Goal: Communication & Community: Answer question/provide support

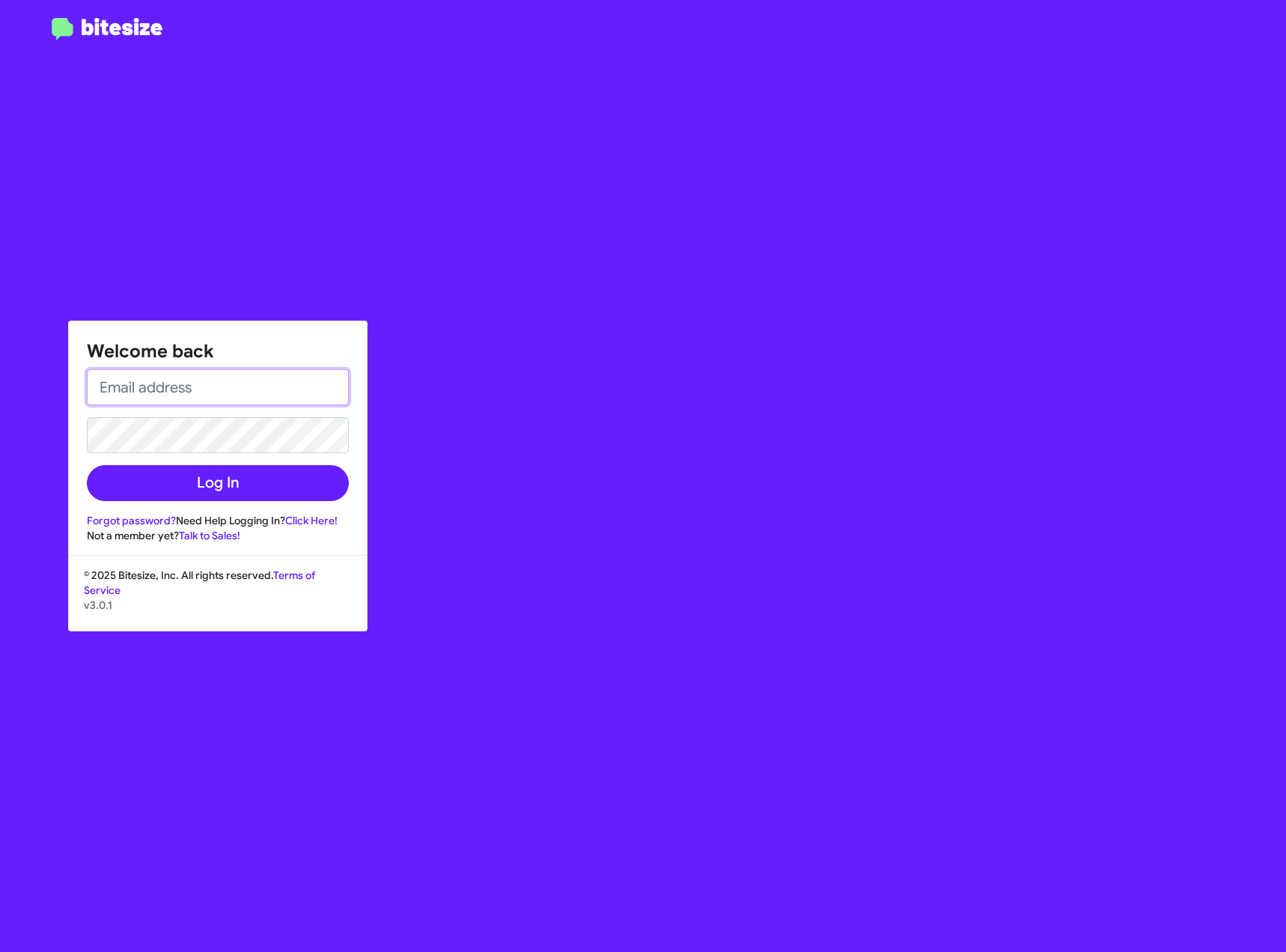
click at [224, 383] on input "email" at bounding box center [218, 387] width 262 height 36
type input "[EMAIL_ADDRESS][DOMAIN_NAME]"
click at [87, 465] on button "Log In" at bounding box center [218, 483] width 262 height 36
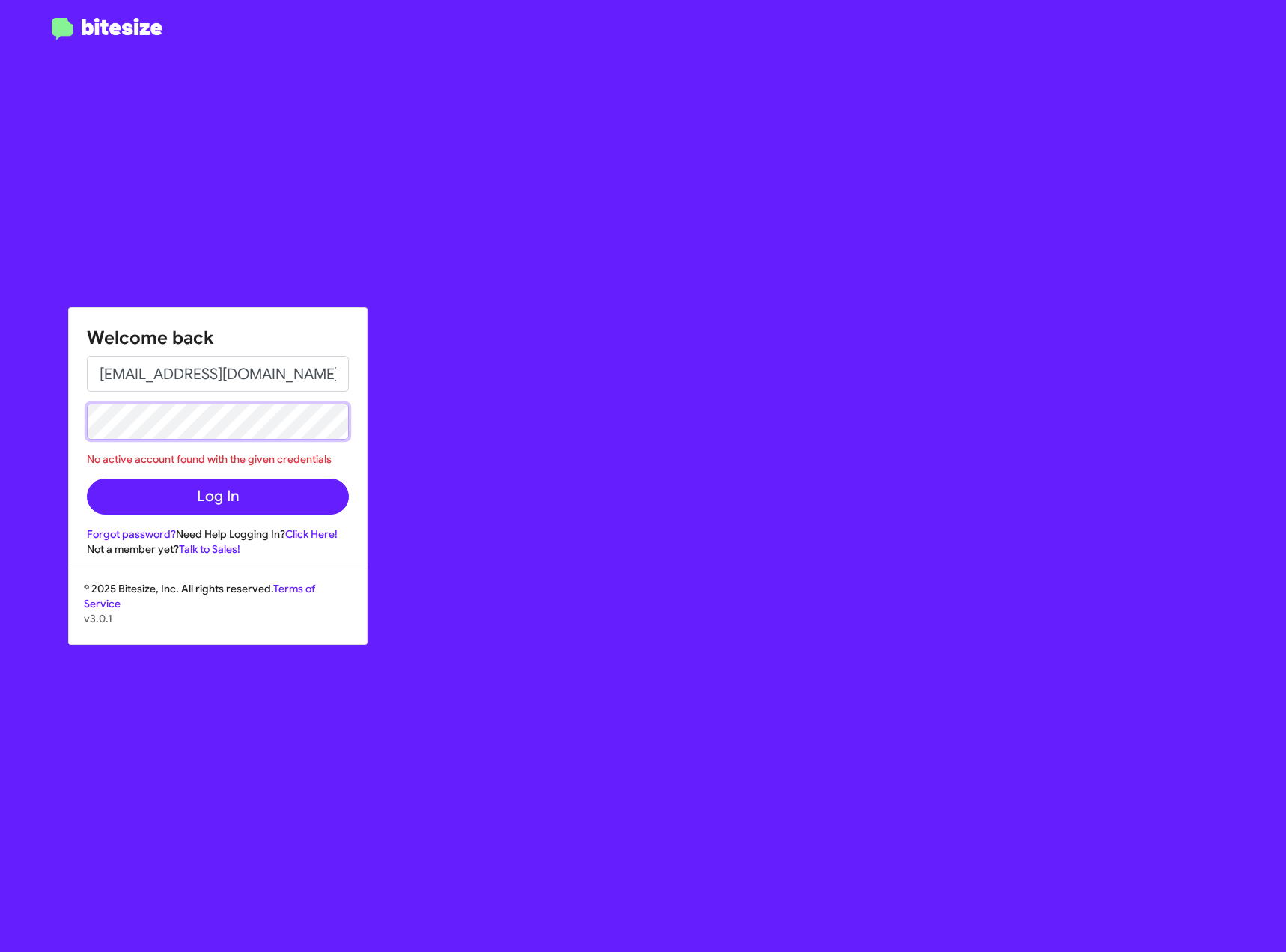
click at [0, 420] on html "Welcome back [EMAIL_ADDRESS][DOMAIN_NAME] No active account found with the give…" at bounding box center [643, 476] width 1286 height 952
click at [87, 479] on button "Log In" at bounding box center [218, 496] width 262 height 36
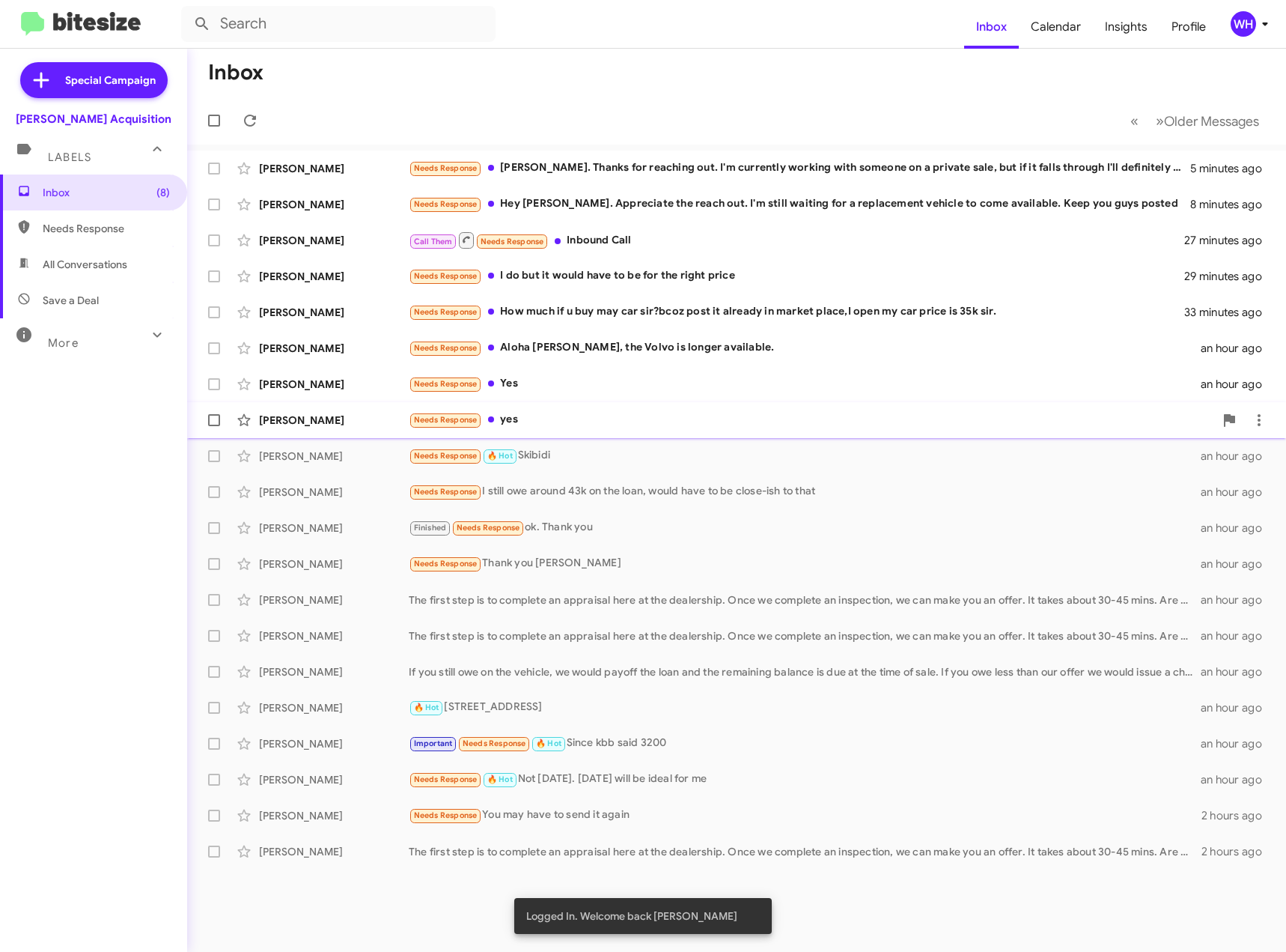
drag, startPoint x: 298, startPoint y: 420, endPoint x: 346, endPoint y: 419, distance: 48.0
click at [298, 420] on div "[PERSON_NAME]" at bounding box center [334, 420] width 150 height 15
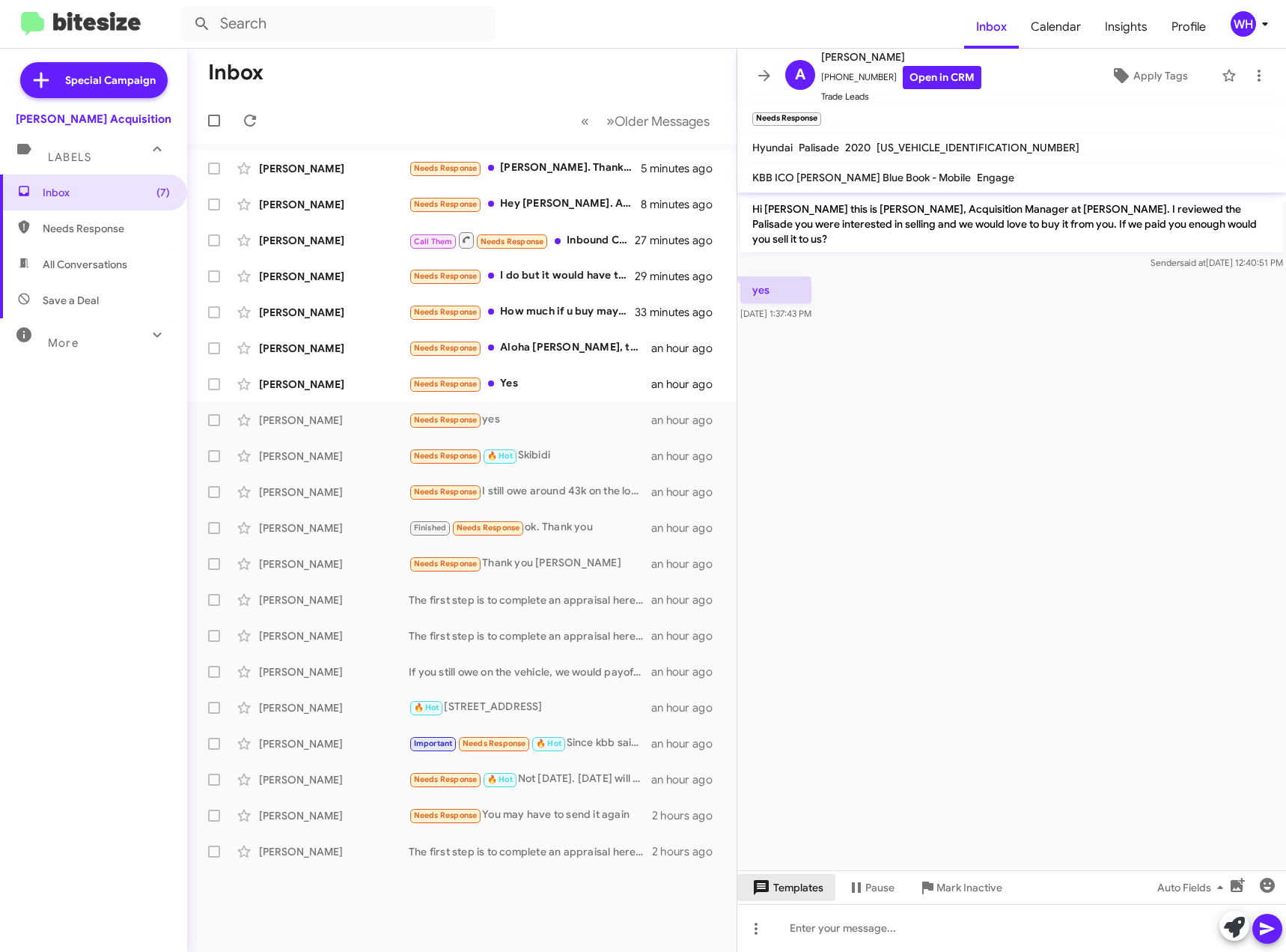
click at [783, 884] on span "Templates" at bounding box center [786, 887] width 74 height 27
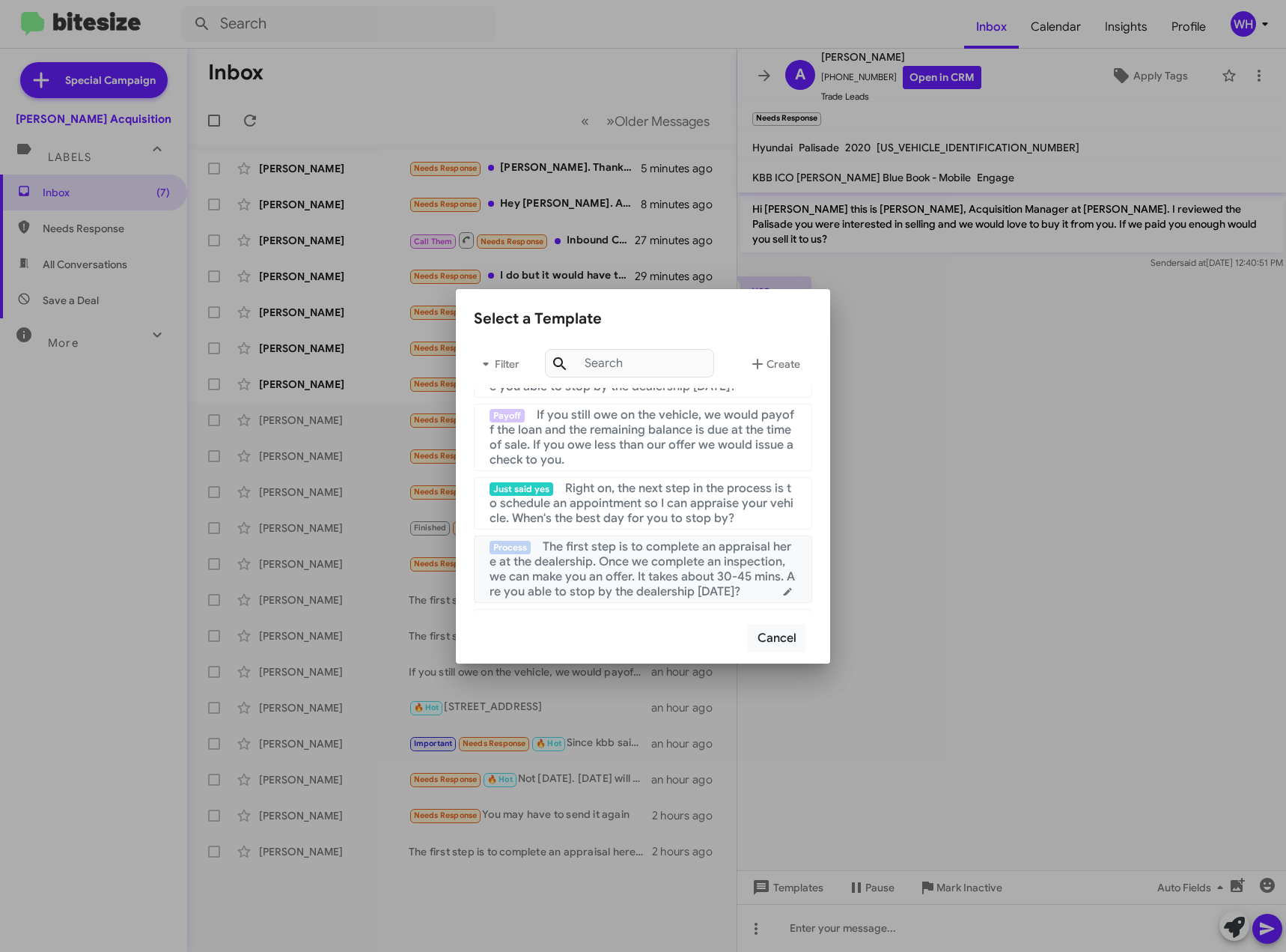
scroll to position [75, 0]
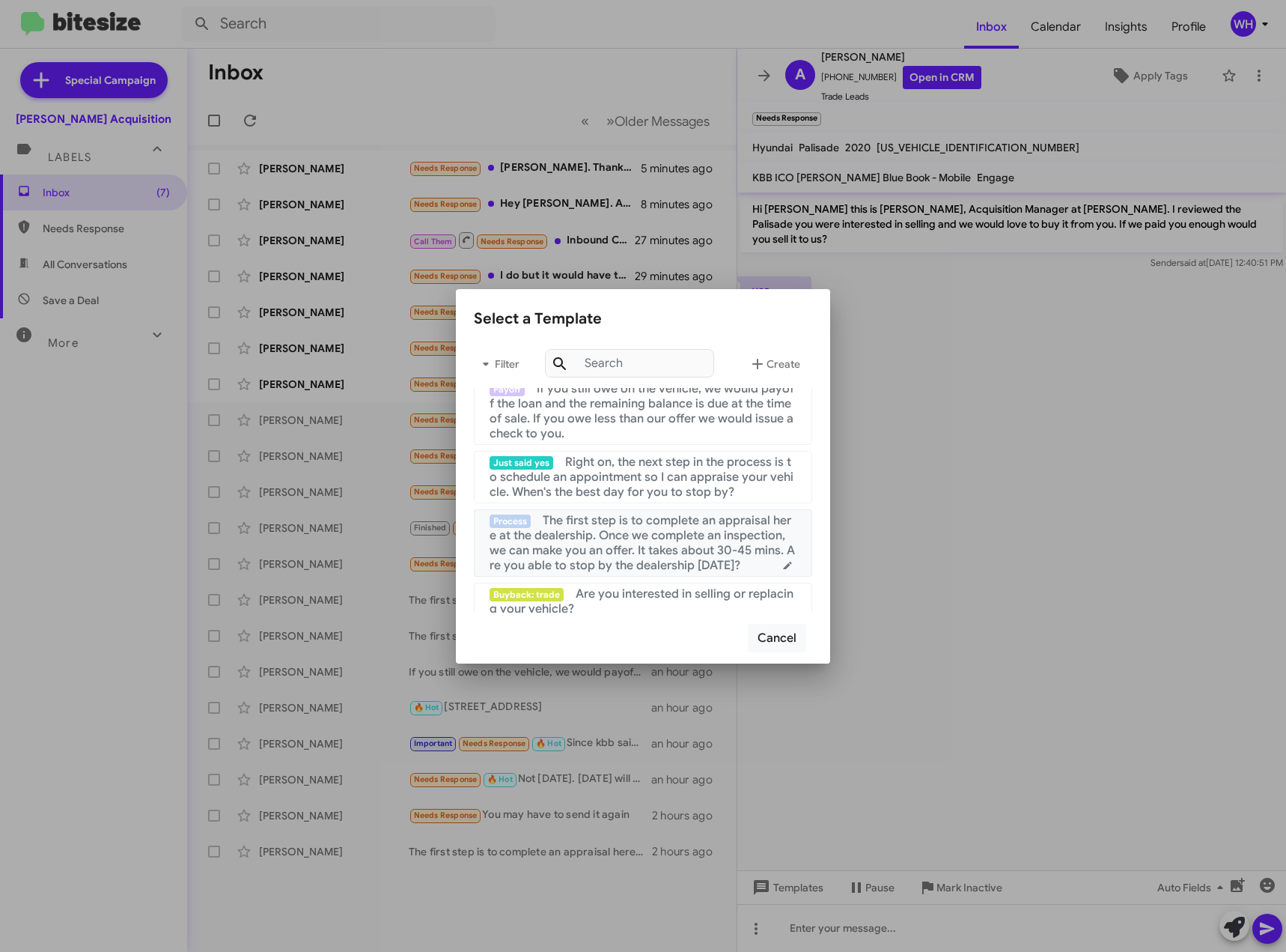
click at [651, 537] on span "The first step is to complete an appraisal here at the dealership. Once we comp…" at bounding box center [642, 543] width 305 height 60
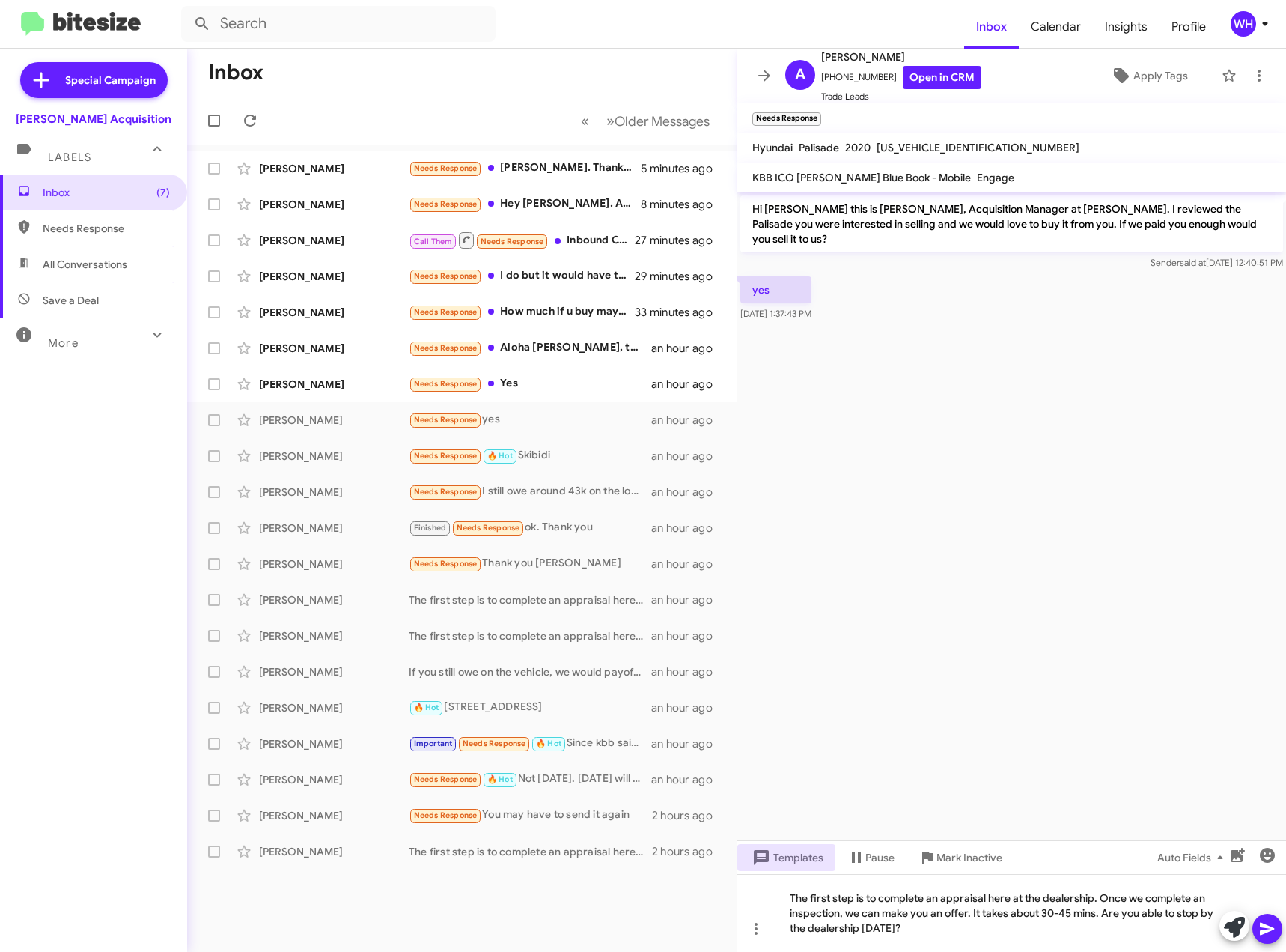
click at [1271, 931] on icon at bounding box center [1268, 929] width 18 height 18
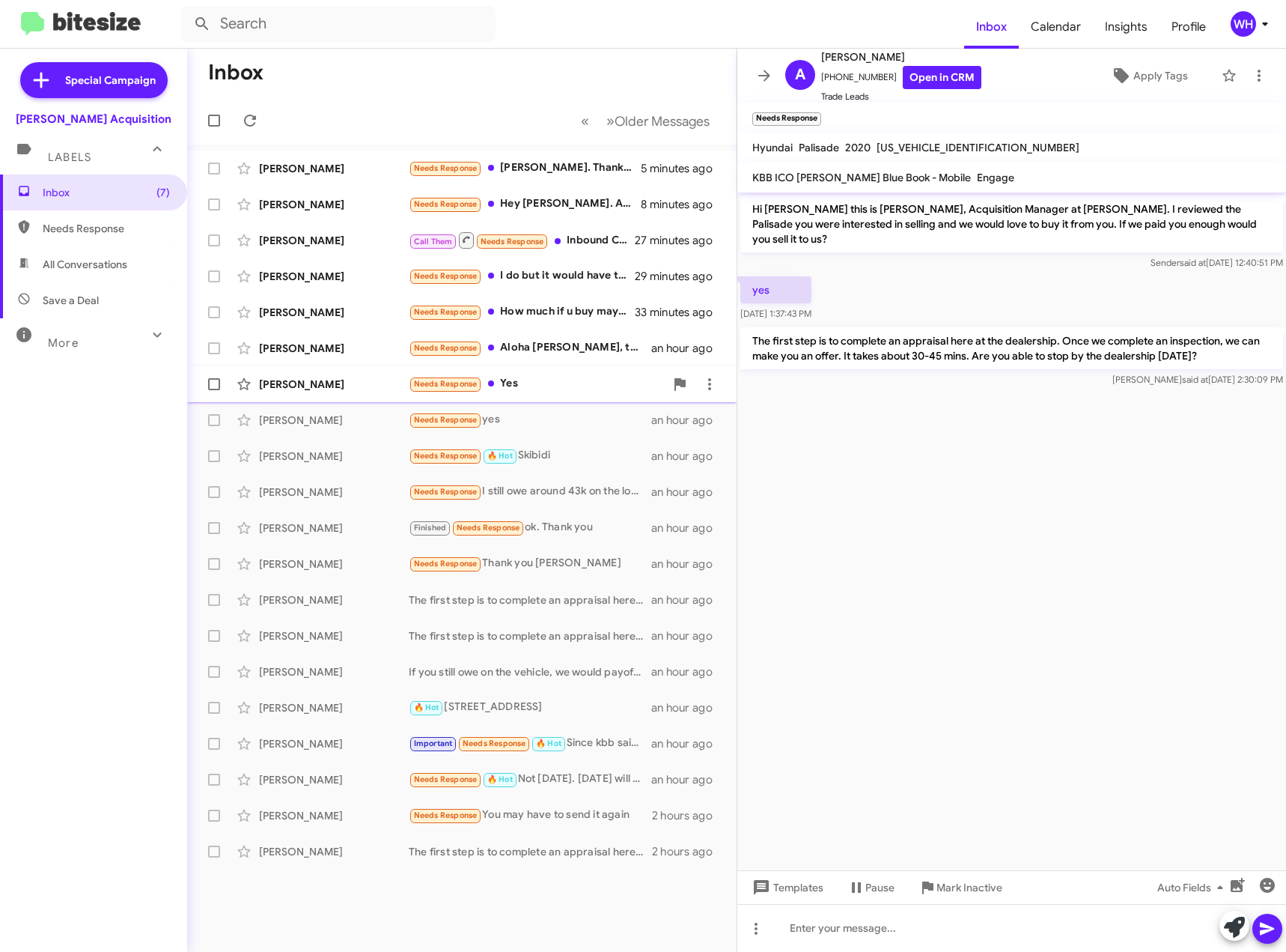
click at [275, 388] on div "[PERSON_NAME]" at bounding box center [334, 384] width 150 height 15
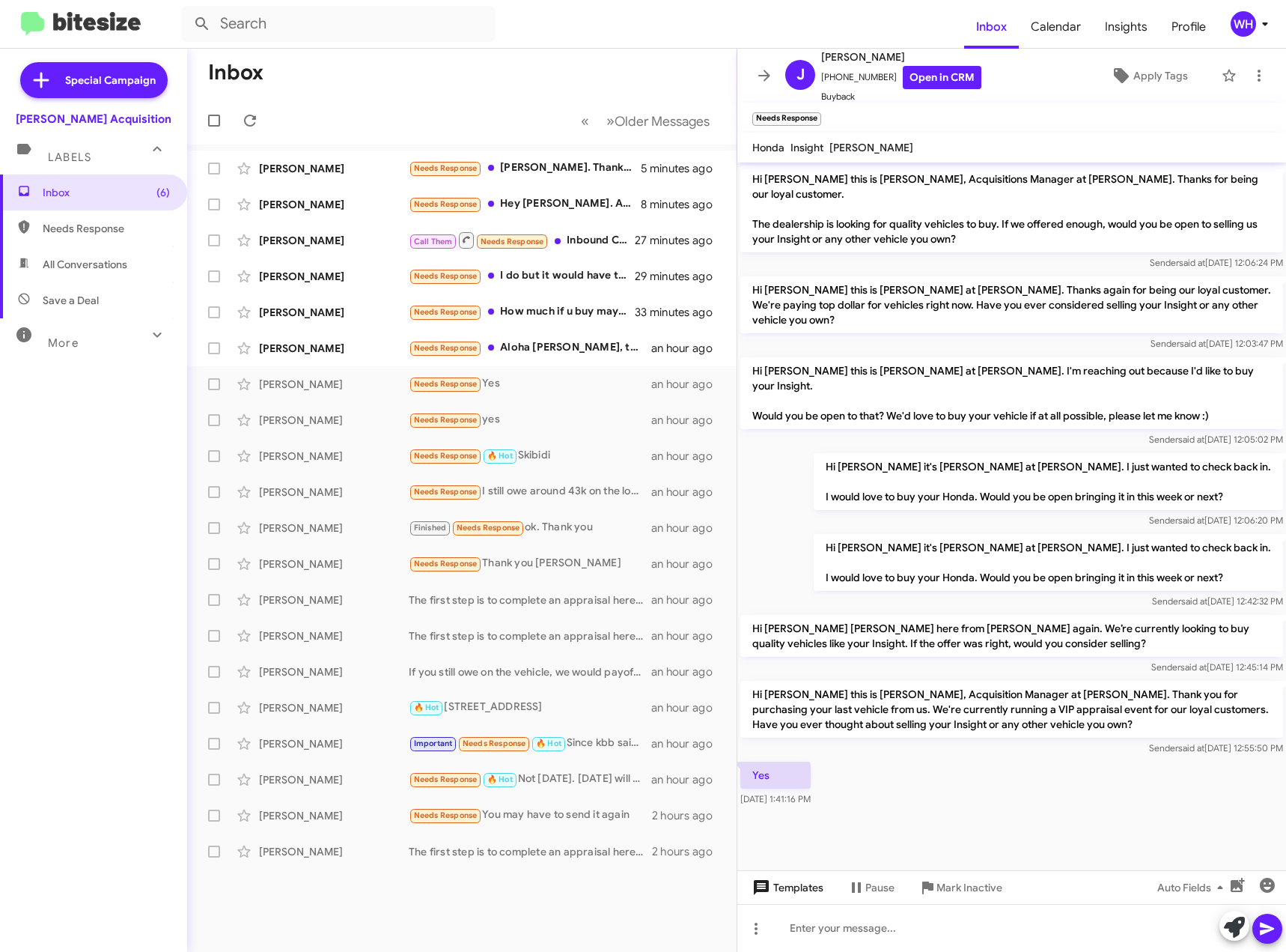
click at [796, 886] on span "Templates" at bounding box center [786, 887] width 74 height 27
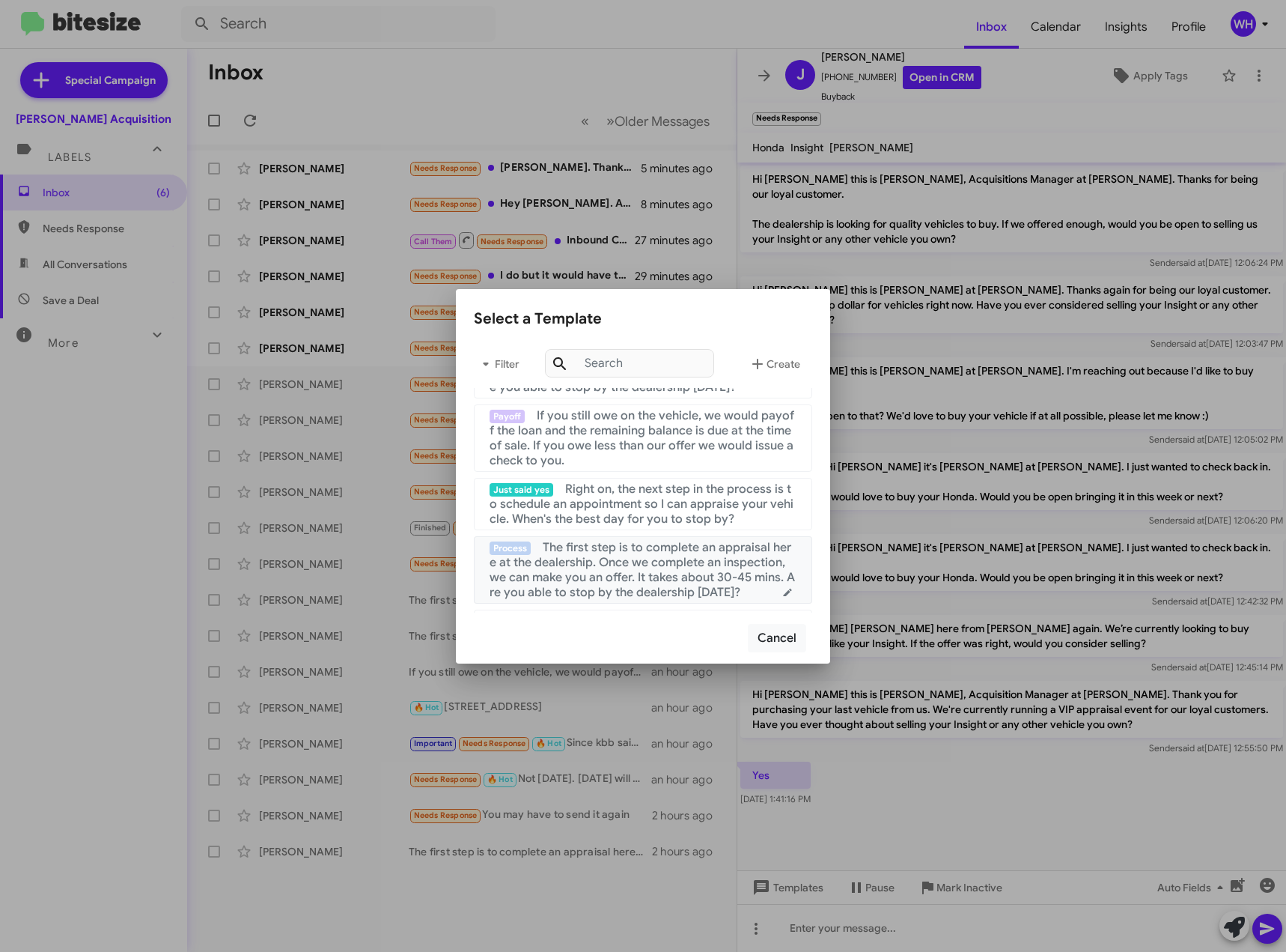
scroll to position [75, 0]
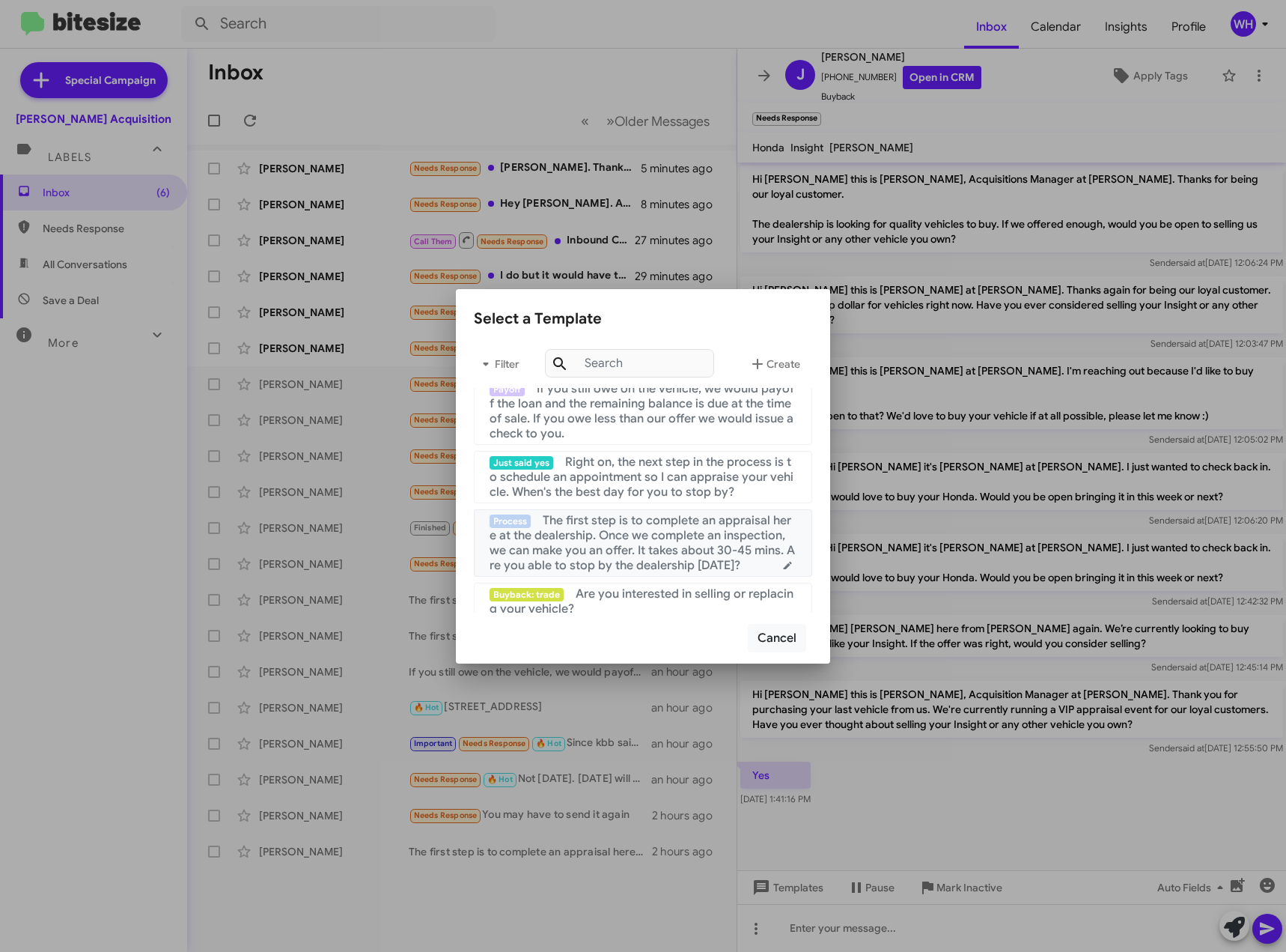
click at [641, 548] on span "The first step is to complete an appraisal here at the dealership. Once we comp…" at bounding box center [642, 543] width 305 height 60
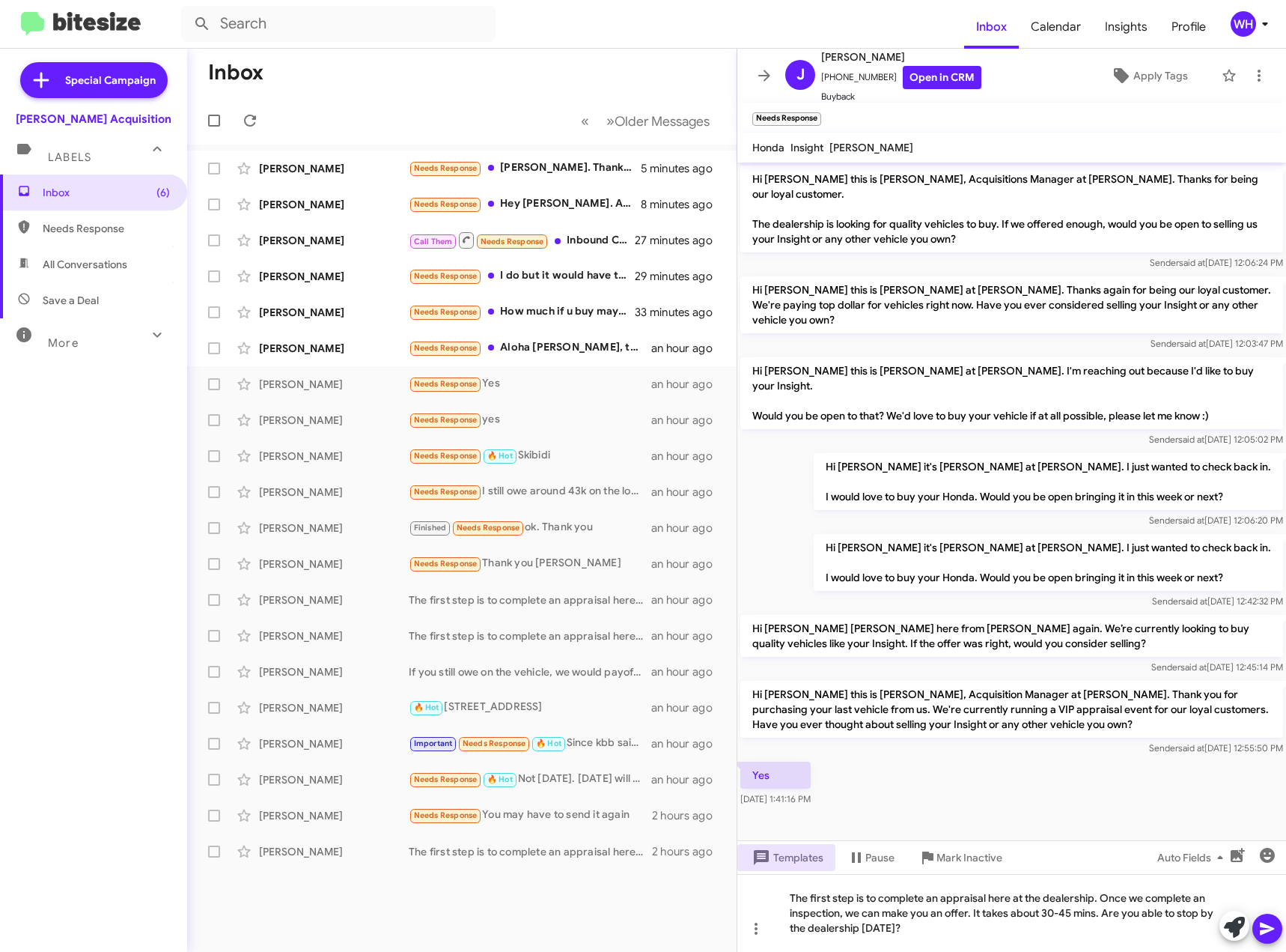
click at [1269, 927] on icon at bounding box center [1267, 929] width 14 height 13
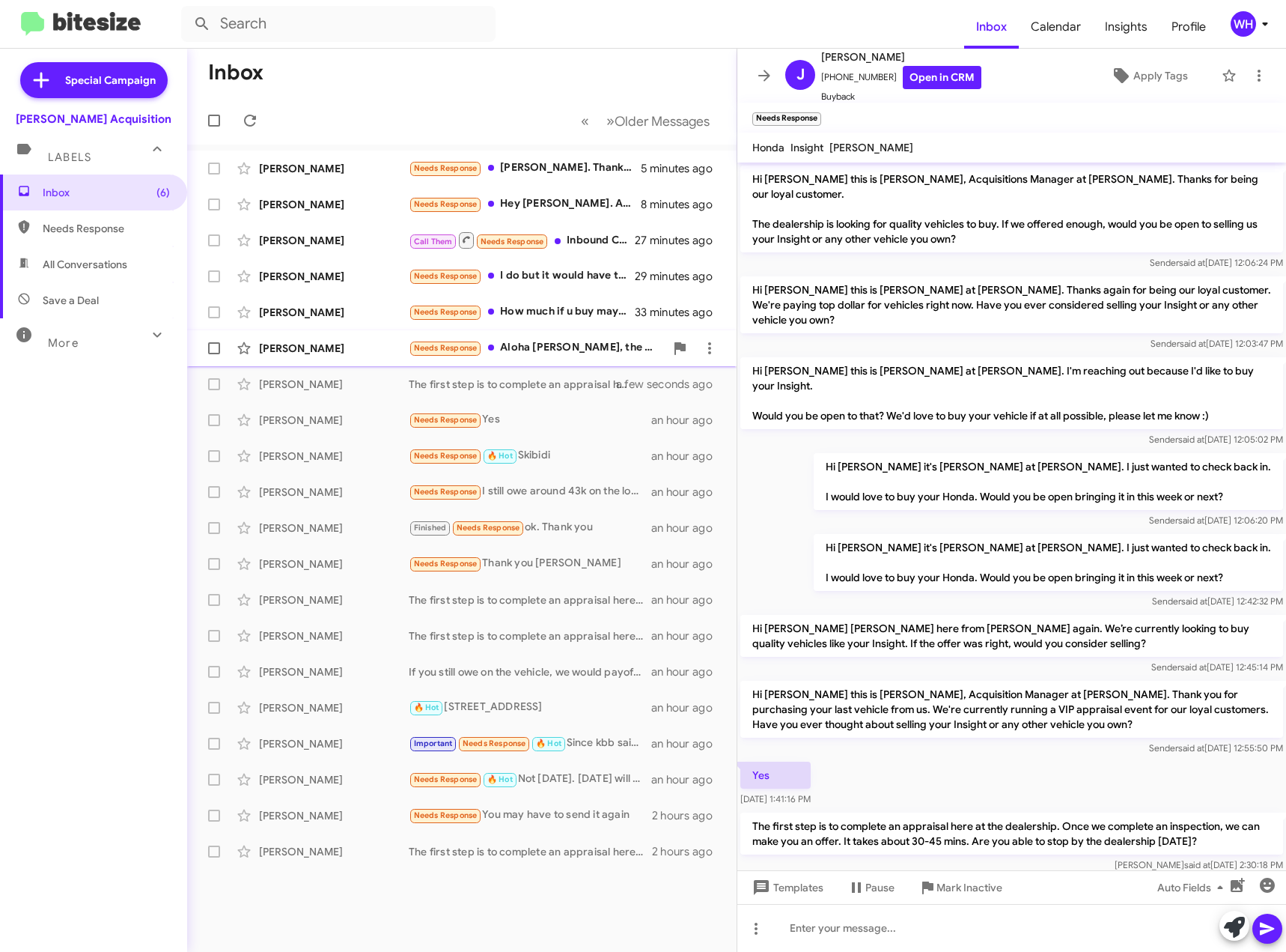
click at [306, 344] on div "[PERSON_NAME]" at bounding box center [334, 348] width 150 height 15
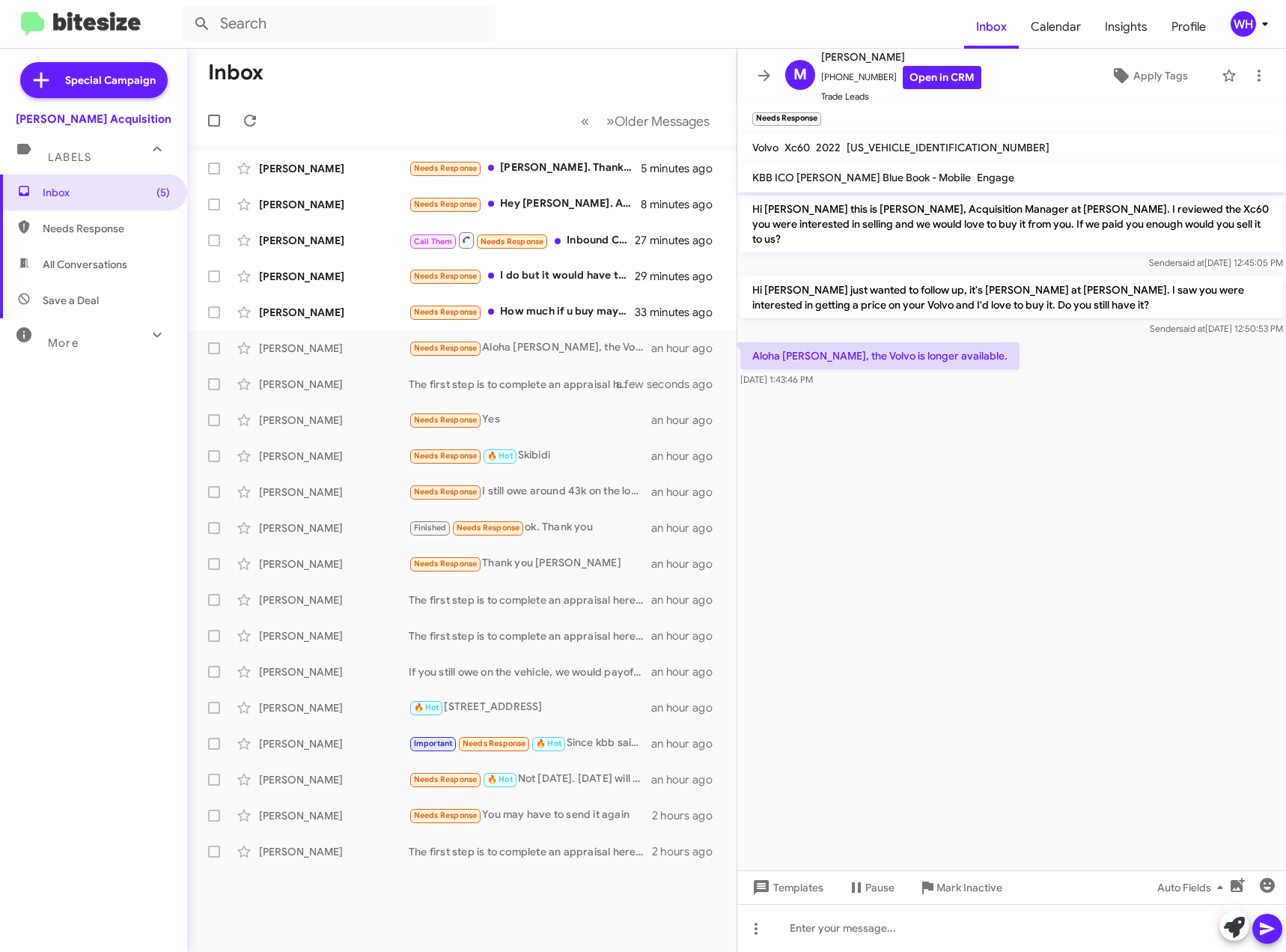
click at [812, 892] on mat-tooltip-component "Change message mode" at bounding box center [755, 891] width 114 height 45
click at [798, 884] on span "Templates" at bounding box center [786, 887] width 74 height 27
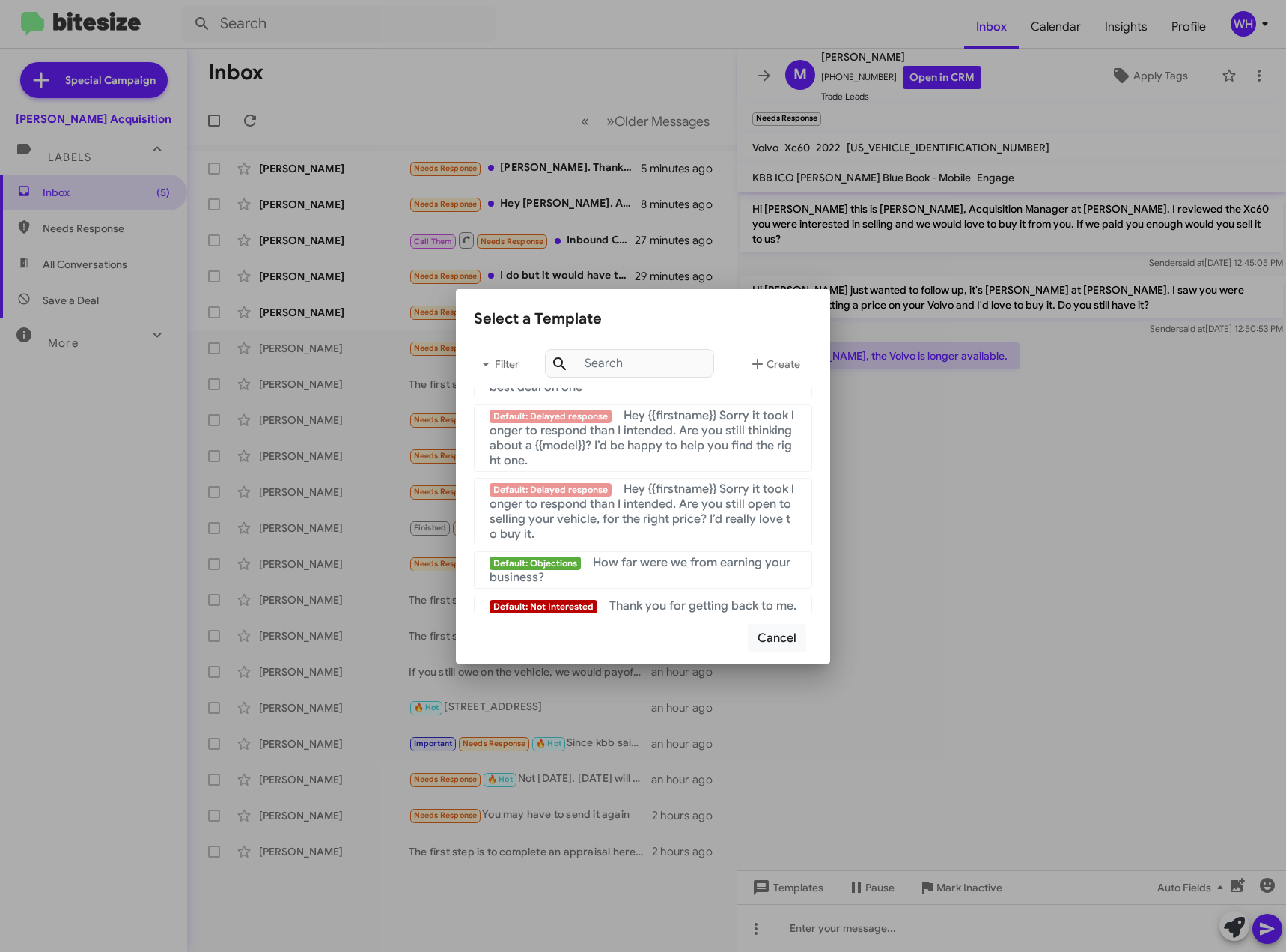
scroll to position [1444, 0]
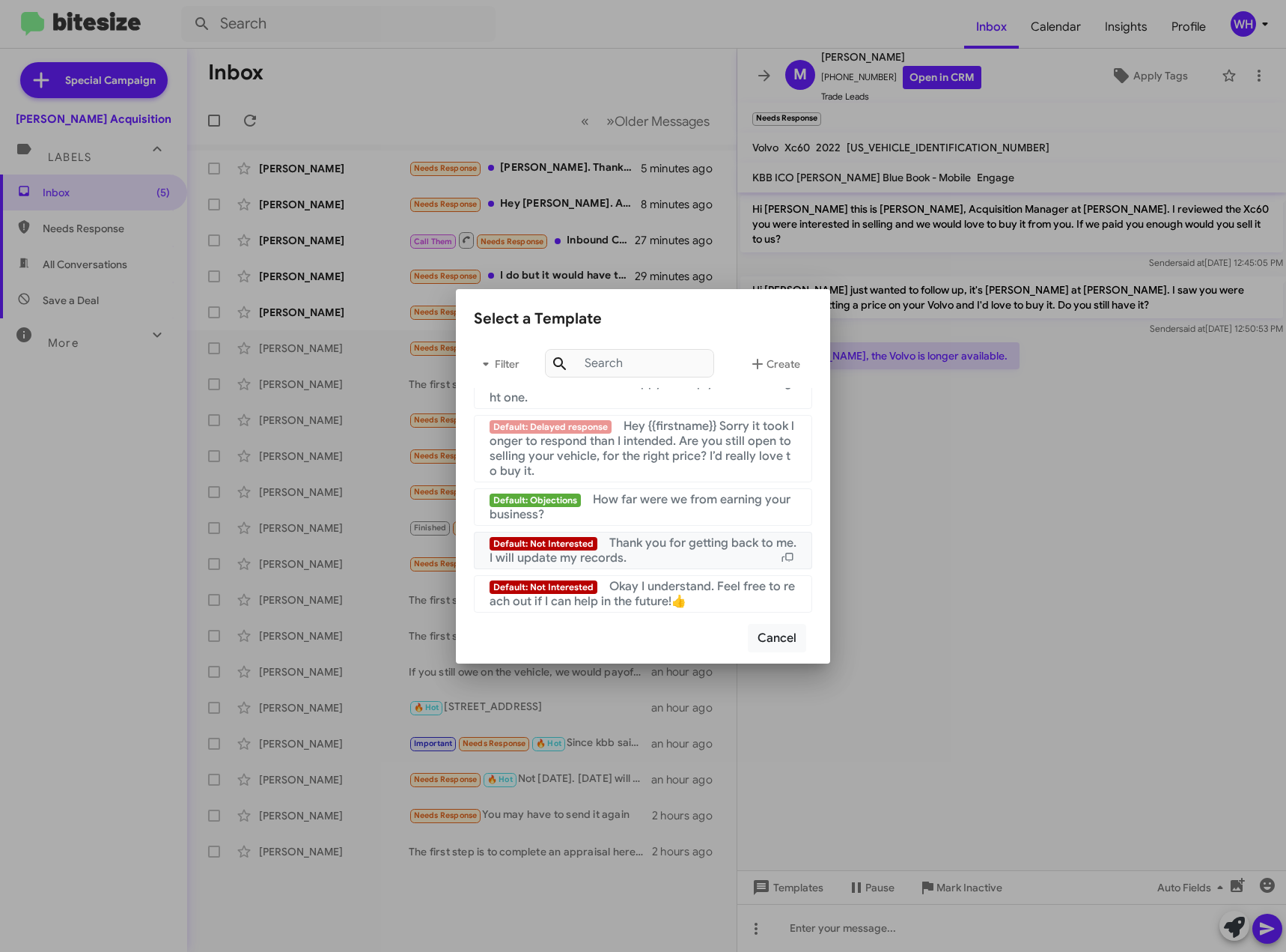
click at [628, 547] on span "Thank you for getting back to me. I will update my records." at bounding box center [643, 550] width 307 height 30
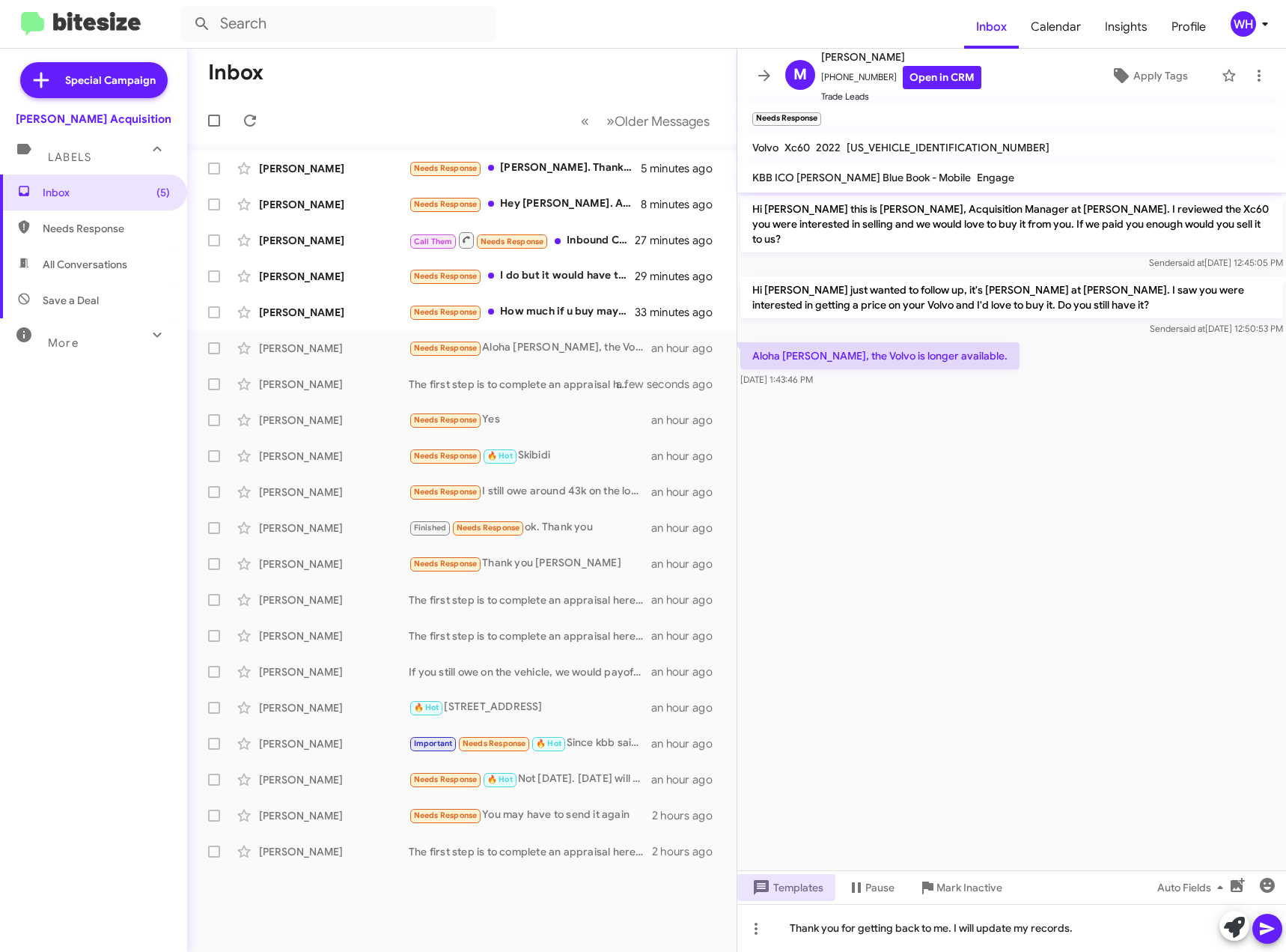
click at [1268, 930] on icon at bounding box center [1268, 929] width 18 height 18
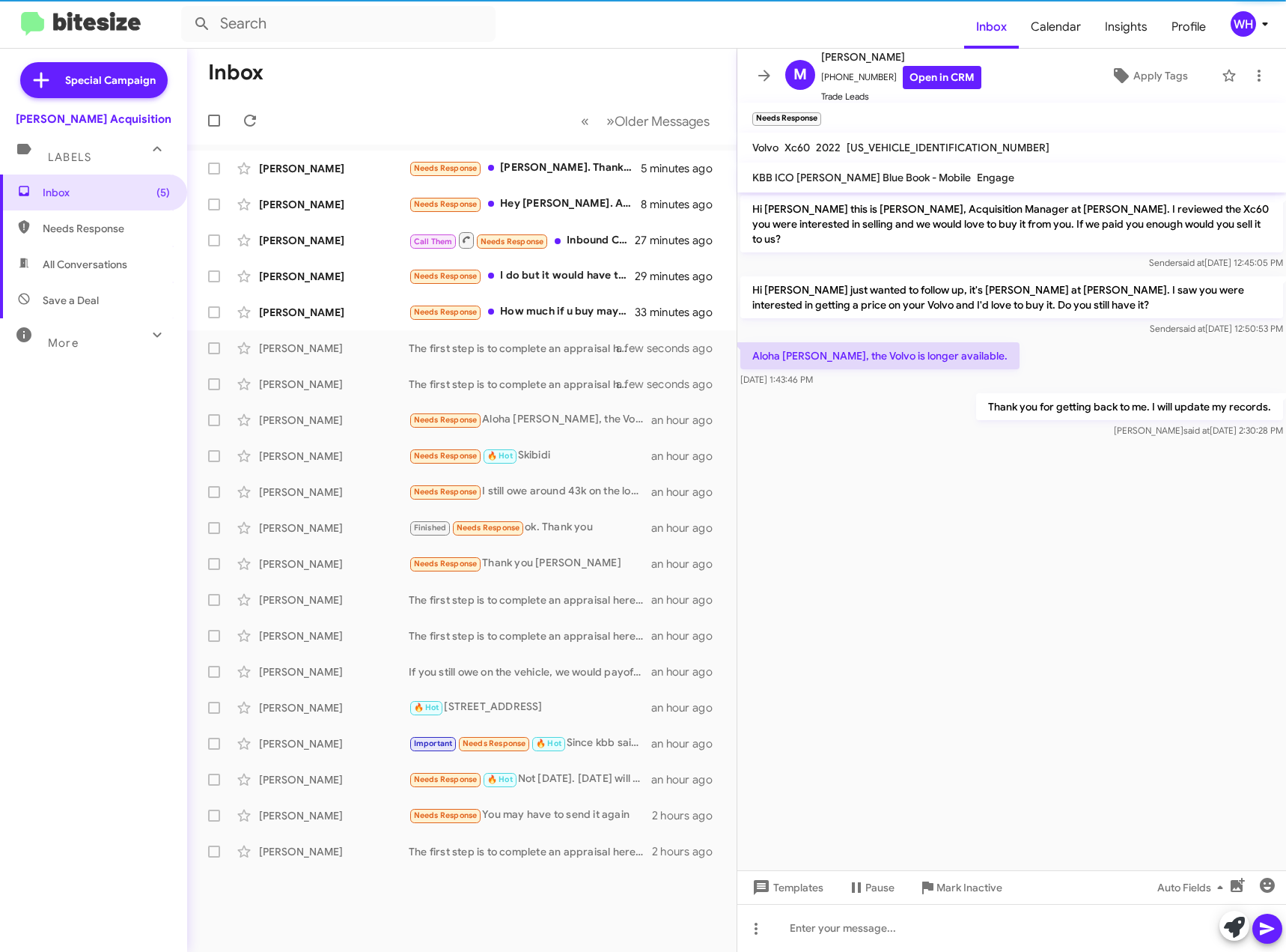
drag, startPoint x: 967, startPoint y: 891, endPoint x: 934, endPoint y: 901, distance: 34.5
click at [966, 891] on span "Mark Inactive" at bounding box center [969, 887] width 66 height 27
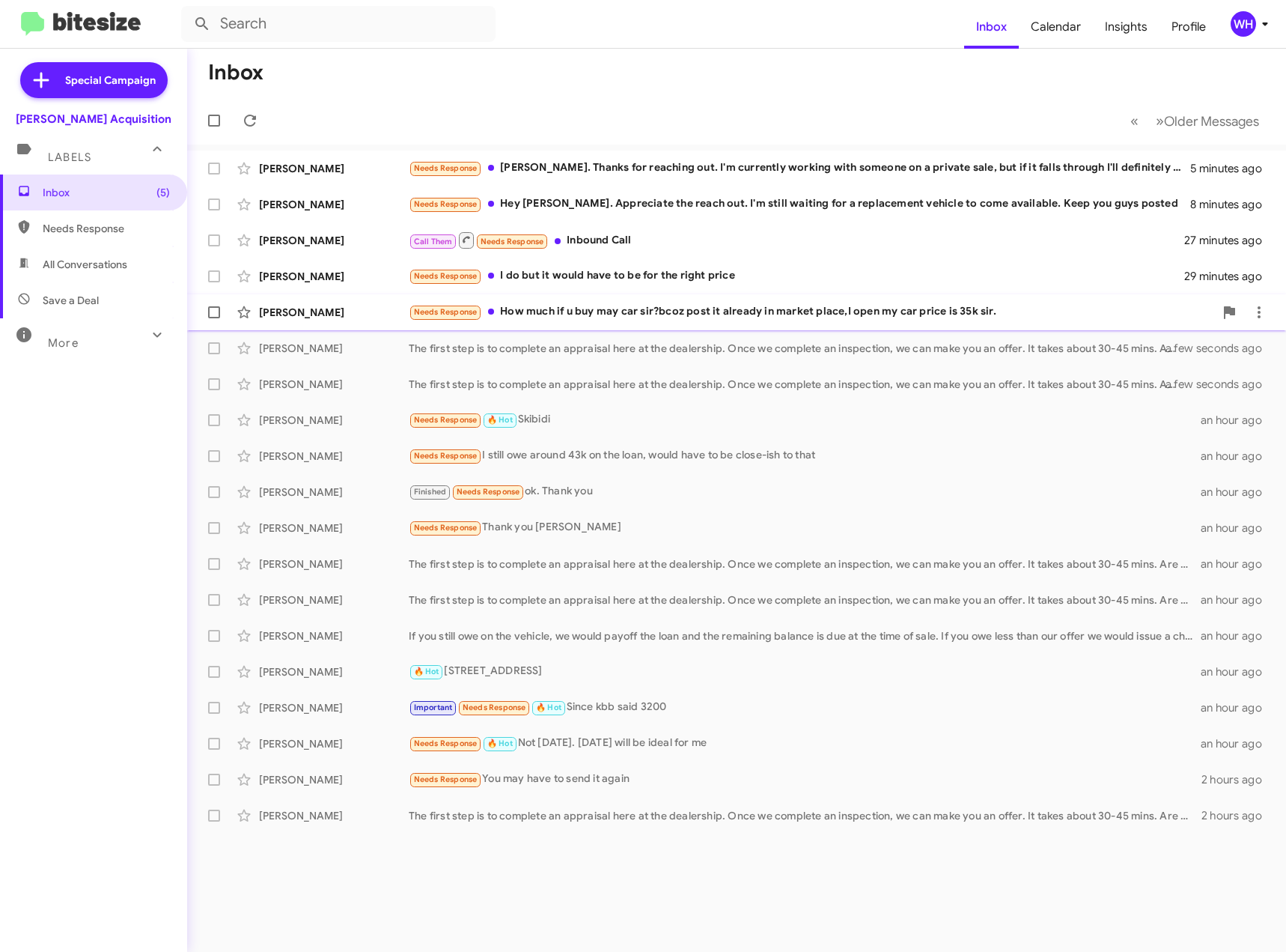
click at [307, 307] on div "[PERSON_NAME]" at bounding box center [334, 313] width 150 height 15
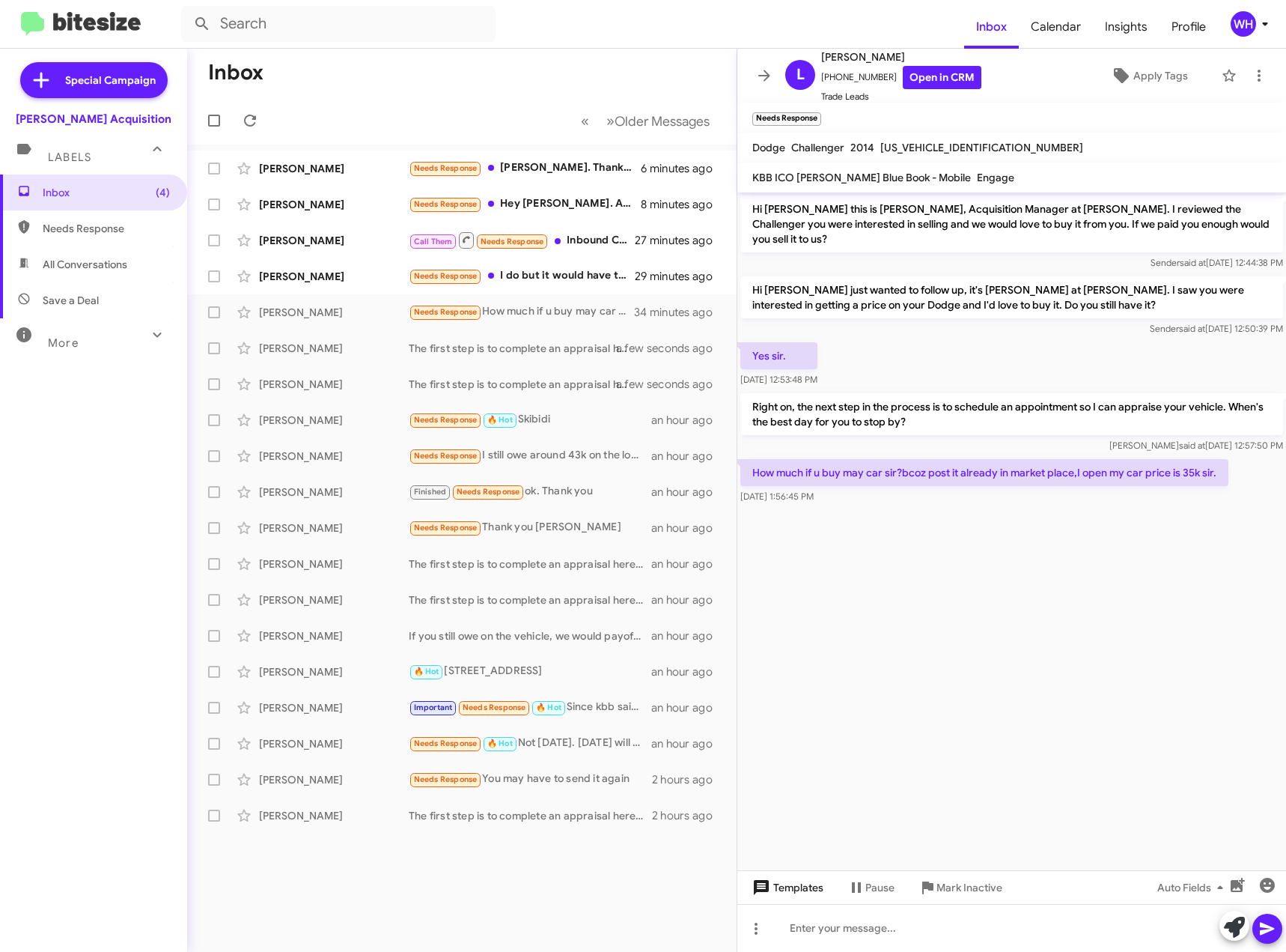
click at [814, 883] on span "Templates" at bounding box center [786, 887] width 74 height 27
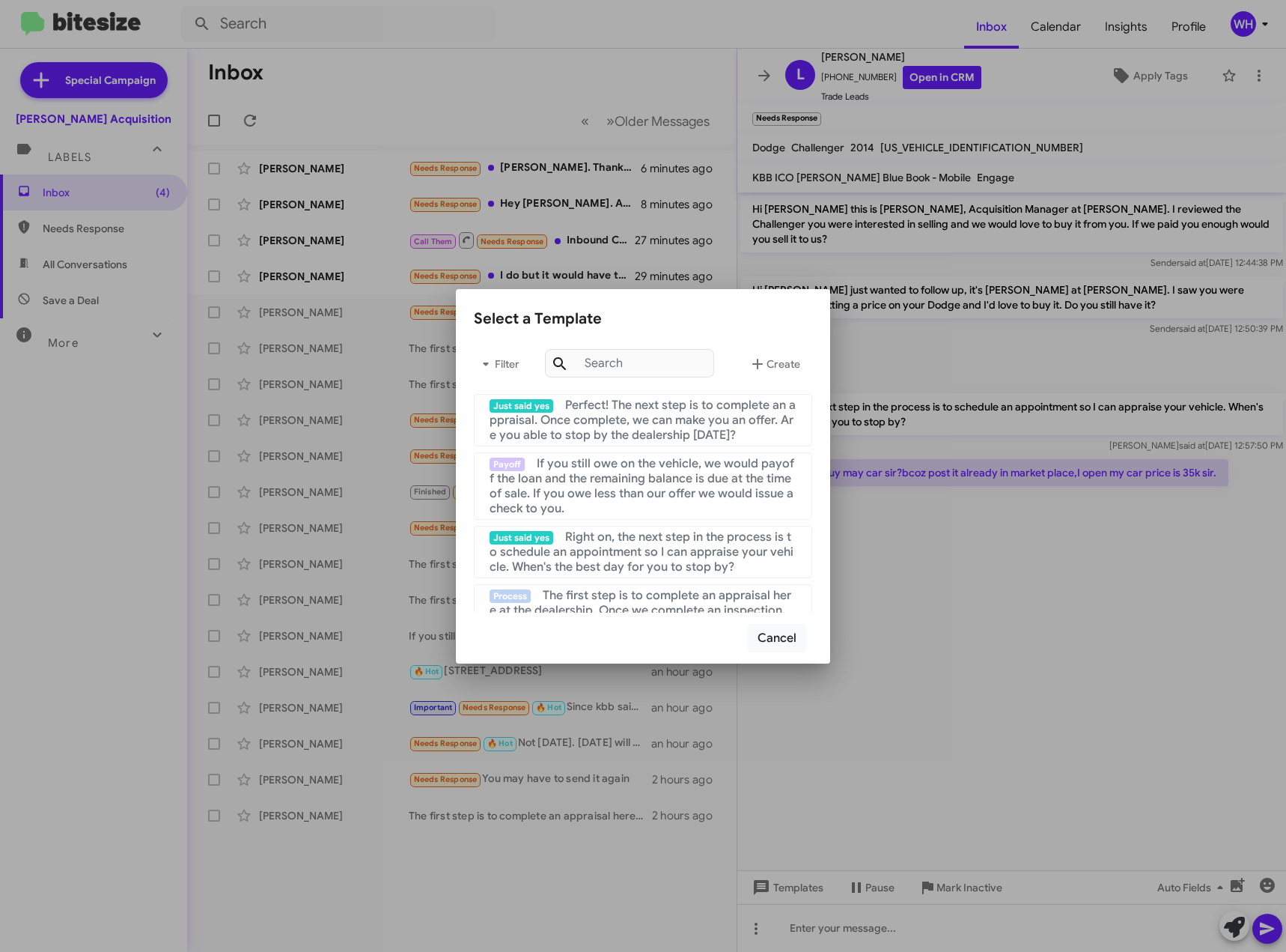
drag, startPoint x: 1099, startPoint y: 550, endPoint x: 1137, endPoint y: 619, distance: 78.8
click at [1101, 554] on div at bounding box center [643, 476] width 1286 height 952
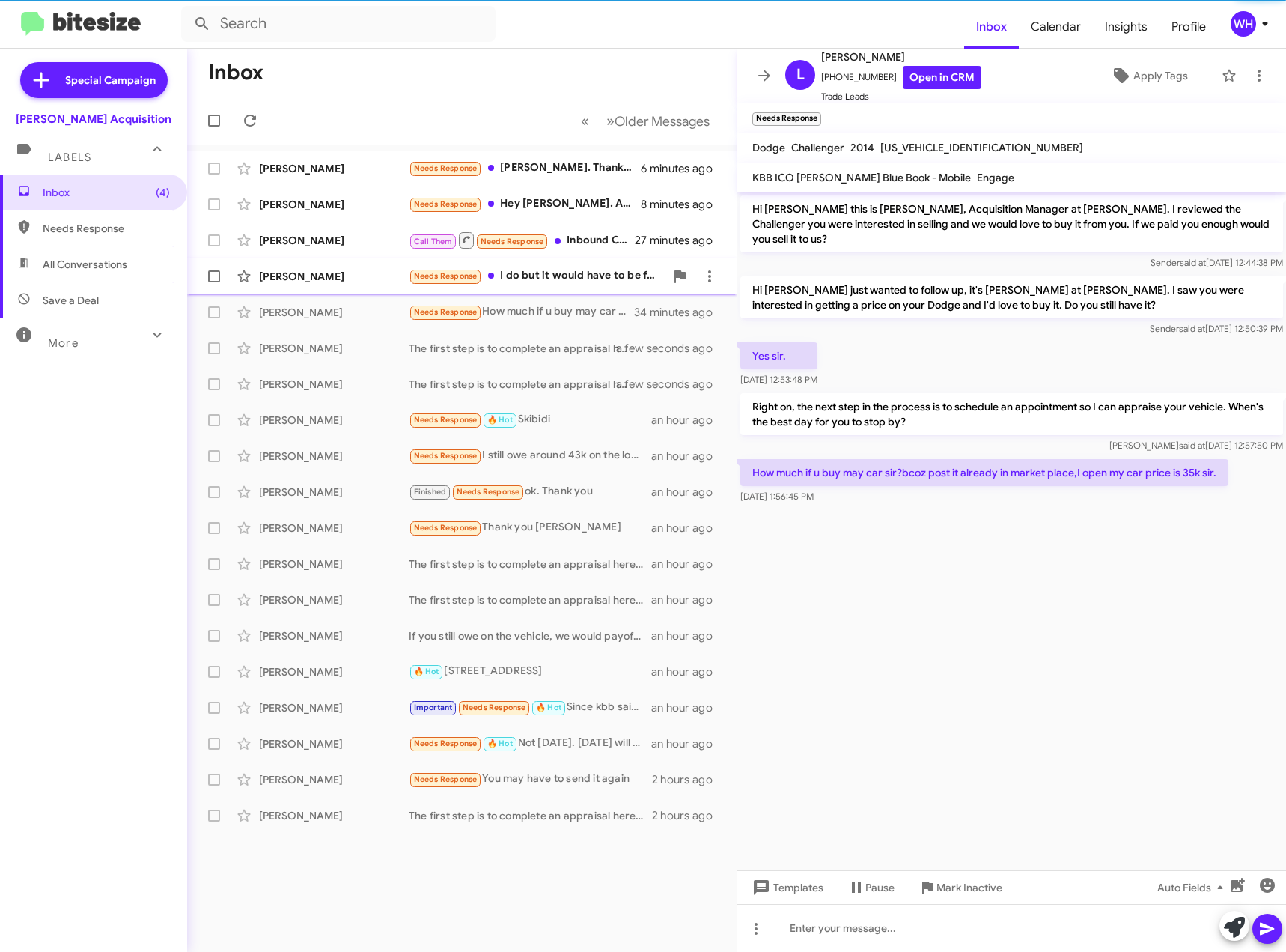
click at [300, 280] on div "[PERSON_NAME]" at bounding box center [334, 276] width 150 height 15
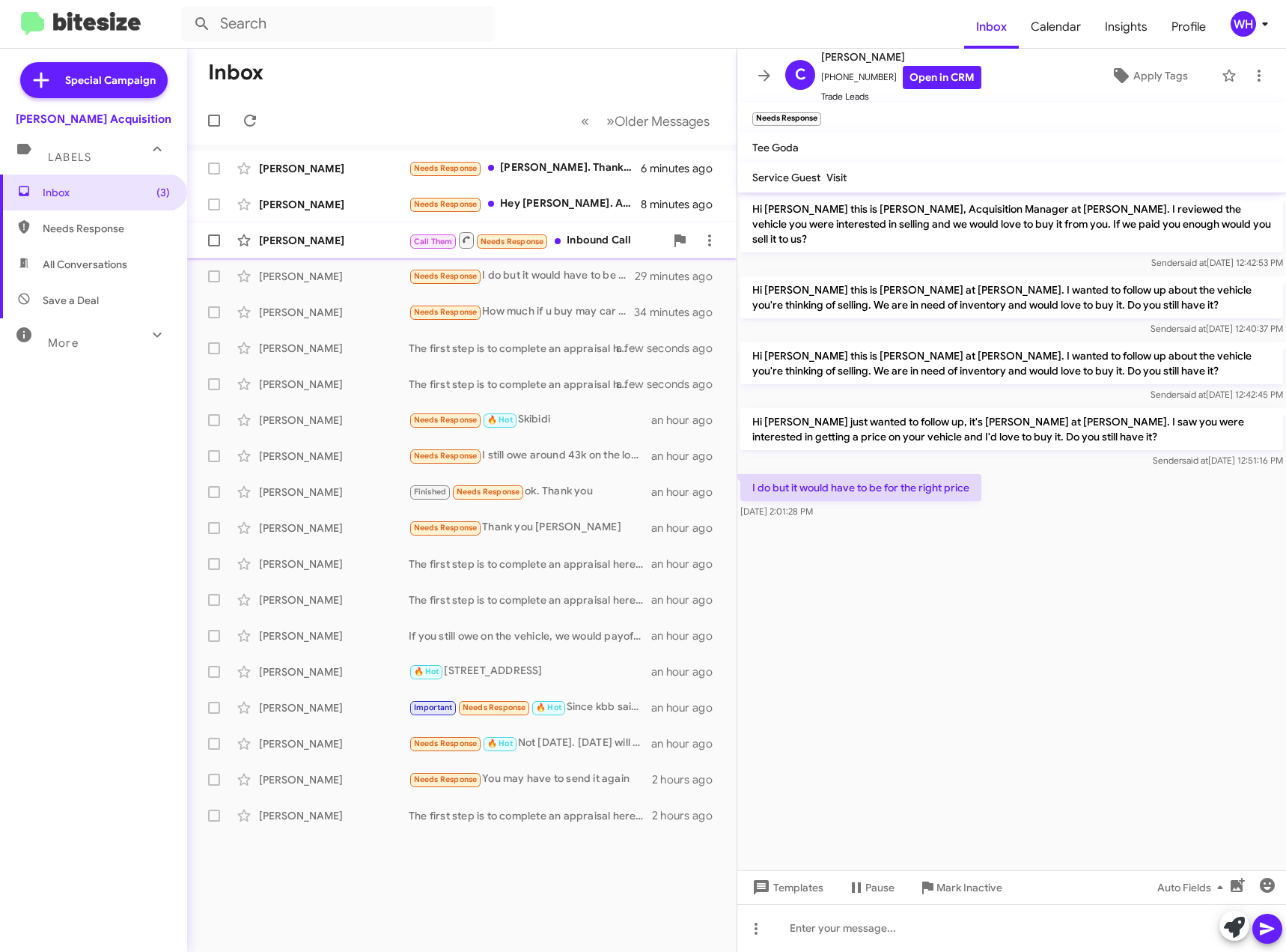
click at [263, 240] on div "[PERSON_NAME]" at bounding box center [334, 240] width 150 height 15
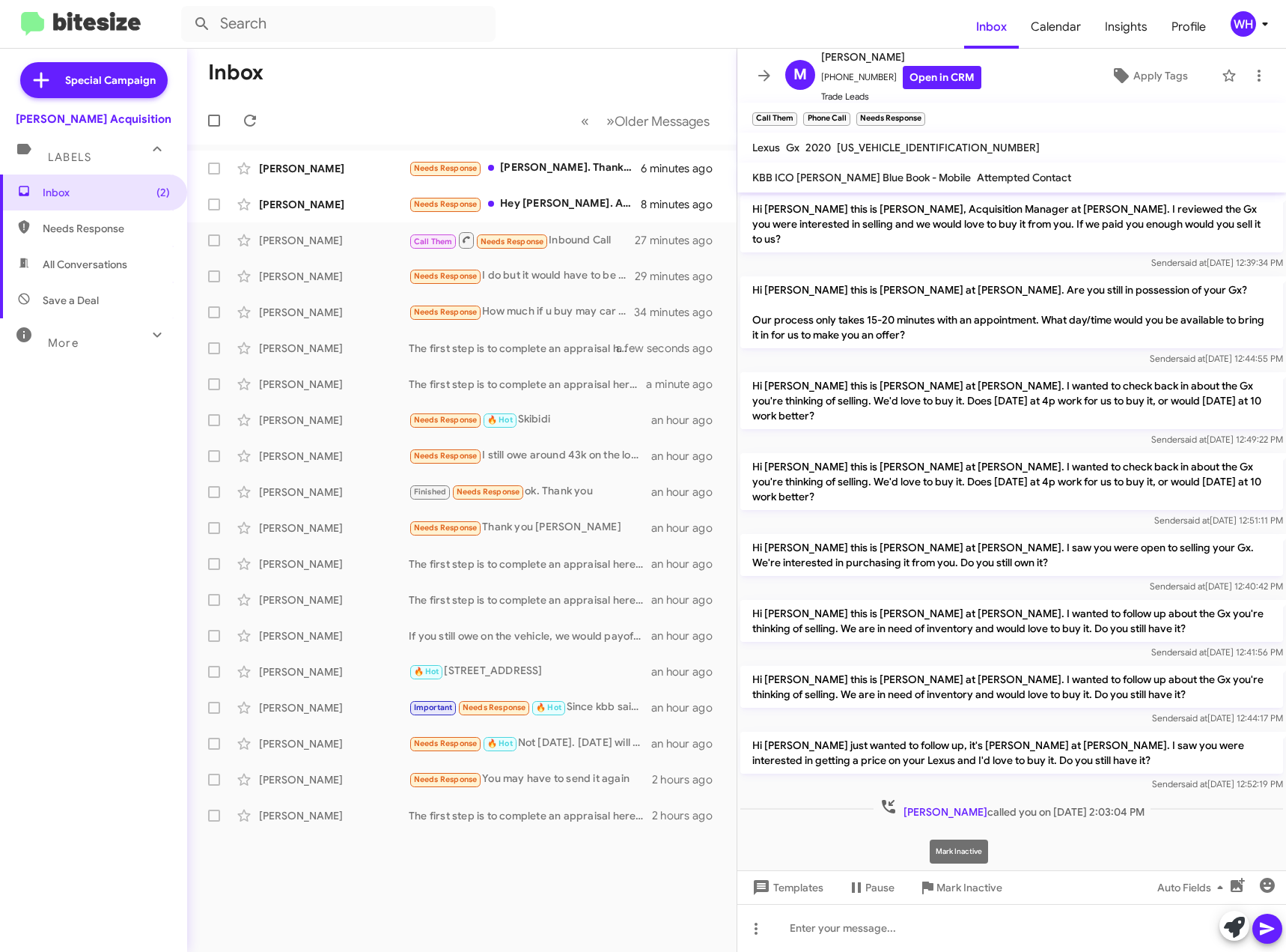
click at [973, 852] on div "Mark Inactive" at bounding box center [959, 851] width 58 height 24
click at [288, 209] on div "[PERSON_NAME]" at bounding box center [334, 204] width 150 height 15
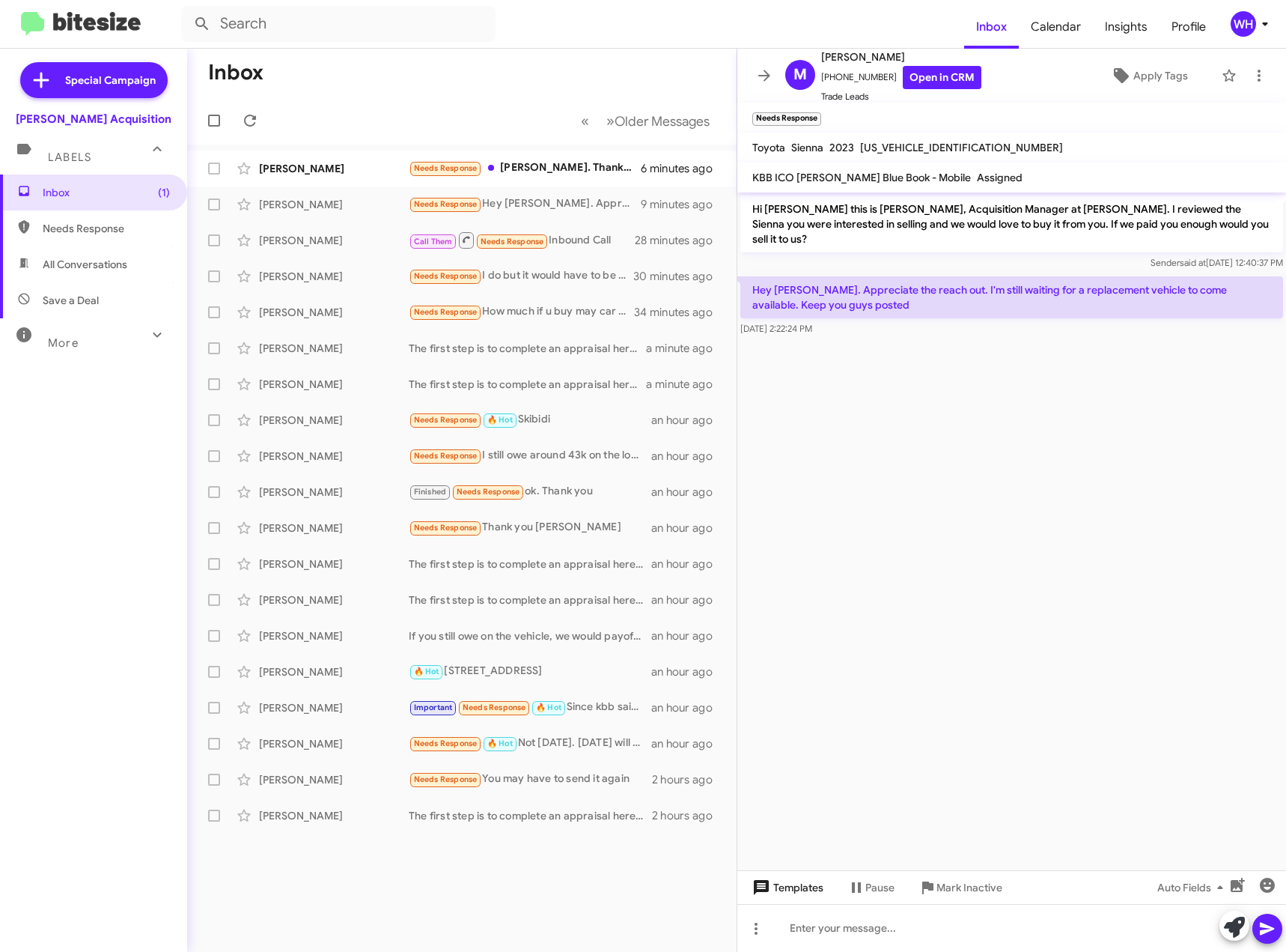
click at [797, 888] on span "Templates" at bounding box center [786, 887] width 74 height 27
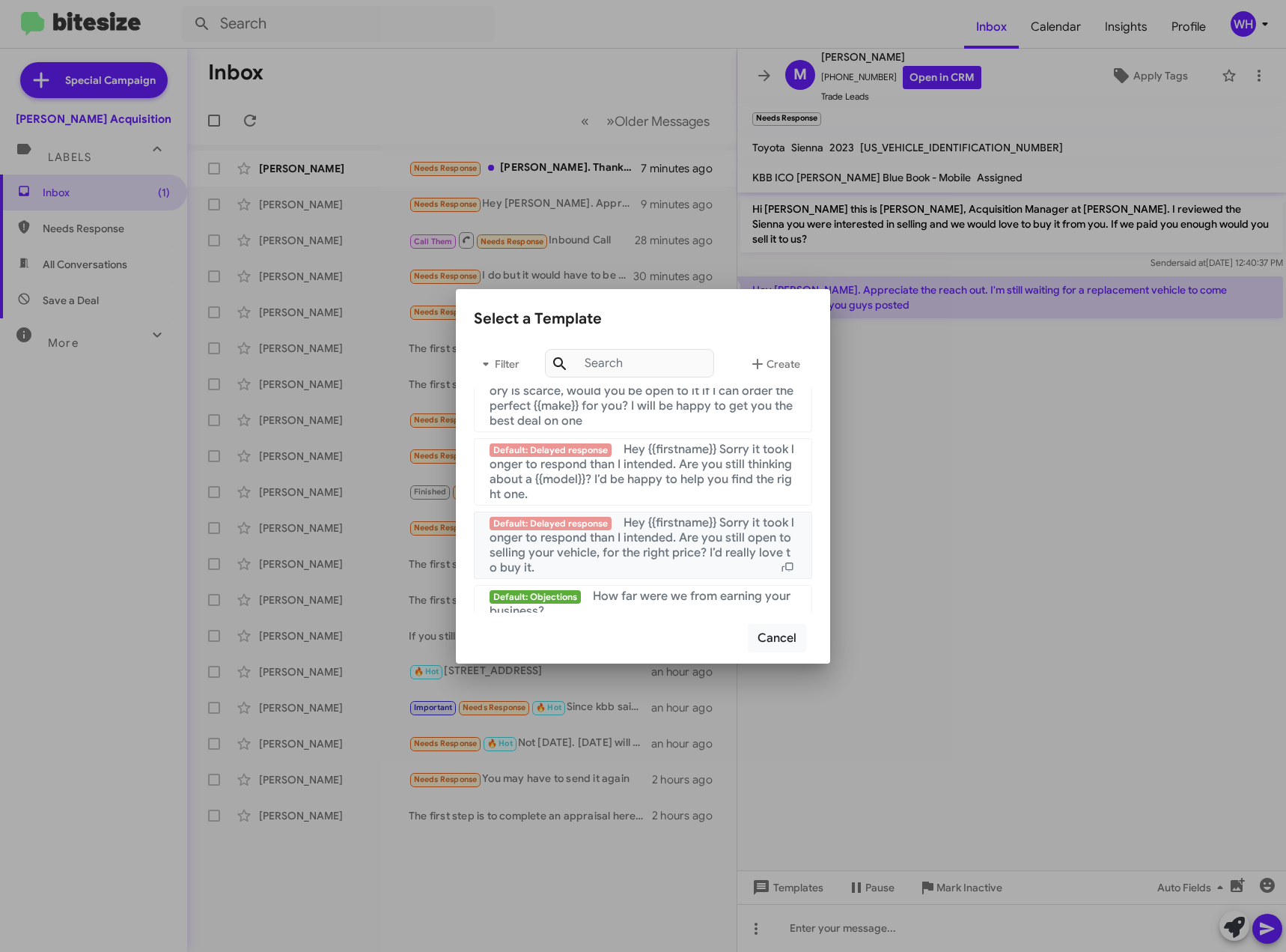
scroll to position [1422, 0]
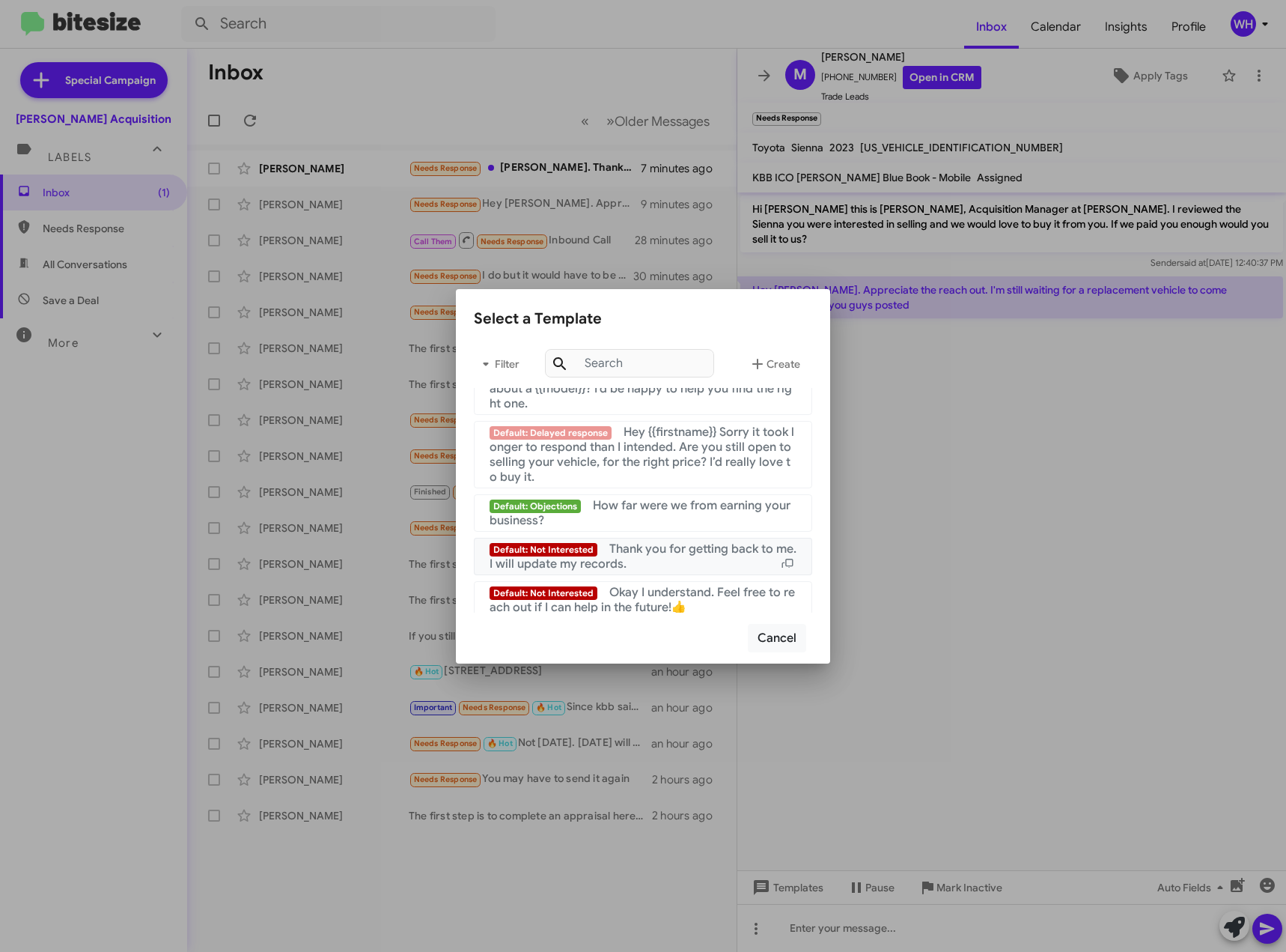
click at [648, 571] on div "Default: Not Interested Thank you for getting back to me. I will update my reco…" at bounding box center [643, 556] width 307 height 30
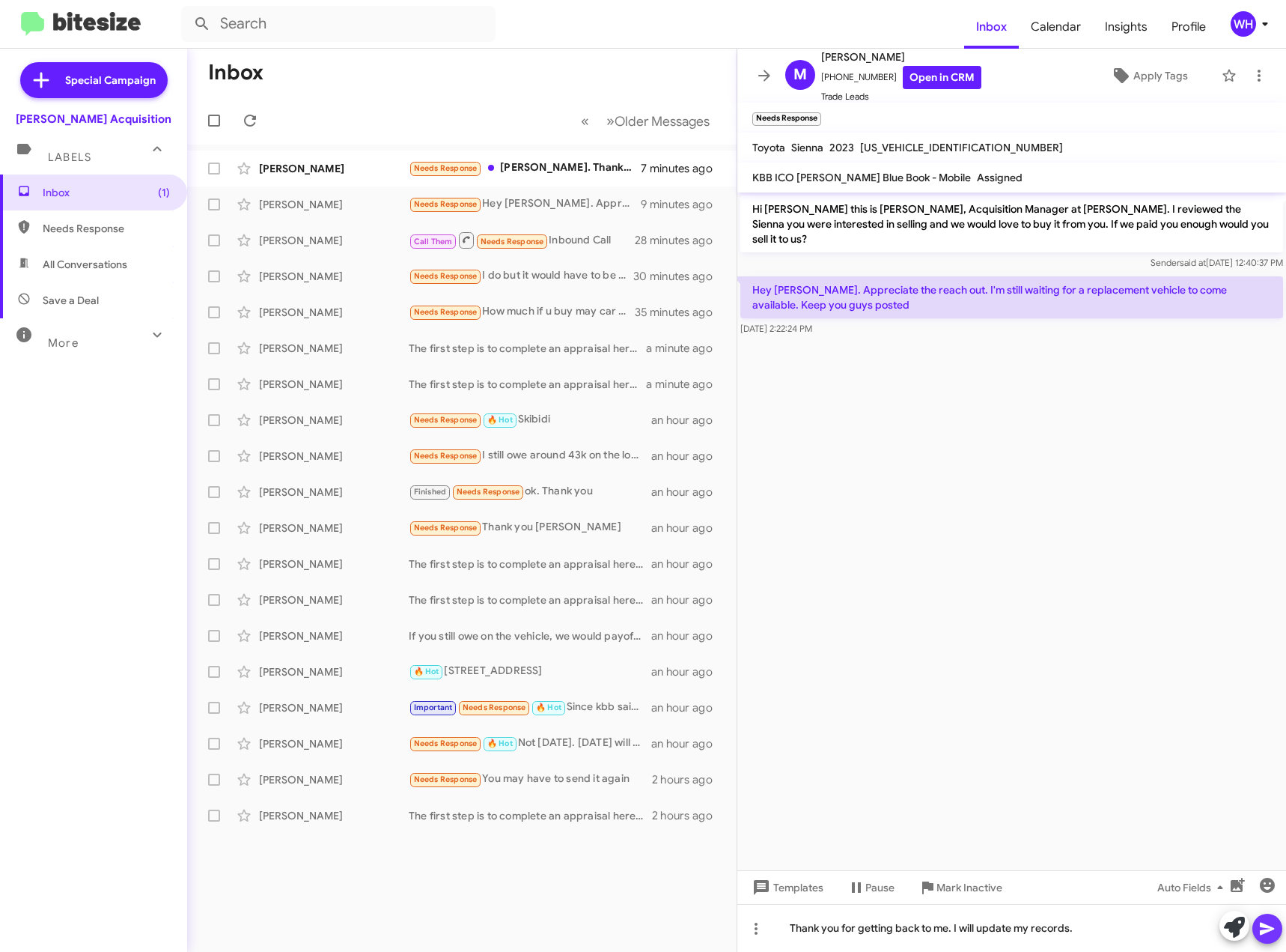
click at [1257, 919] on button at bounding box center [1268, 929] width 30 height 30
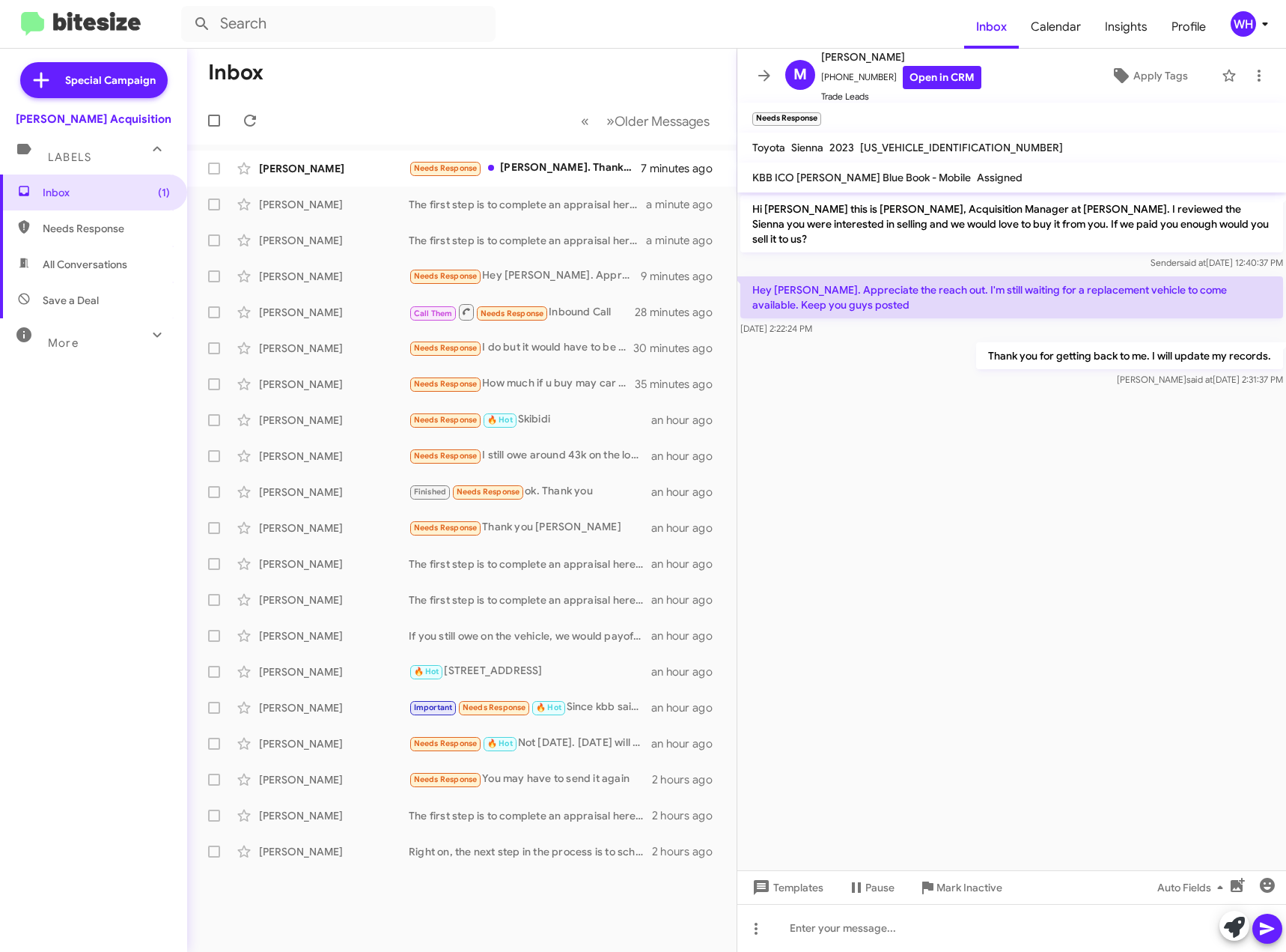
click at [973, 886] on span "Mark Inactive" at bounding box center [969, 887] width 66 height 27
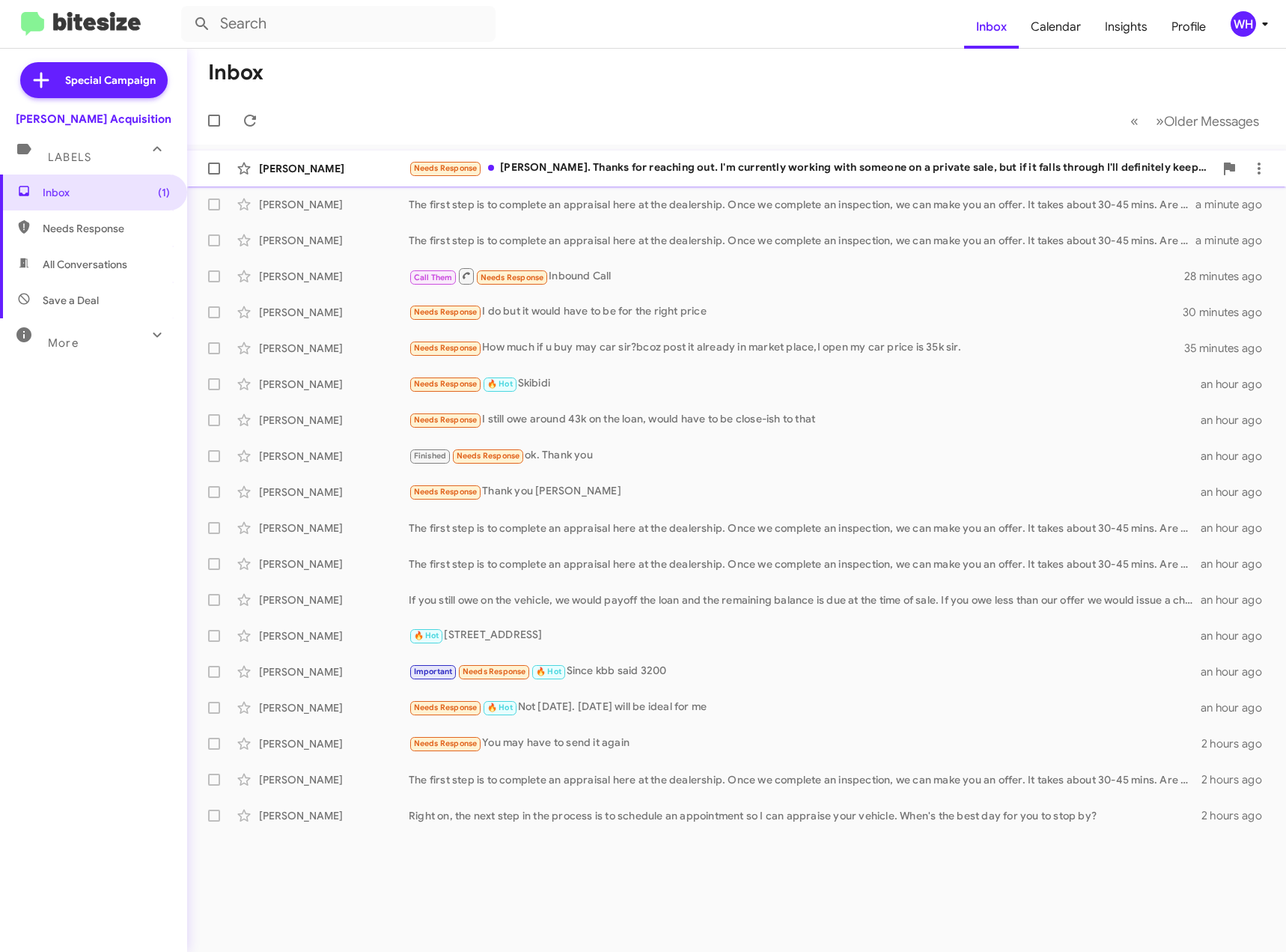
click at [283, 167] on div "[PERSON_NAME]" at bounding box center [334, 168] width 150 height 15
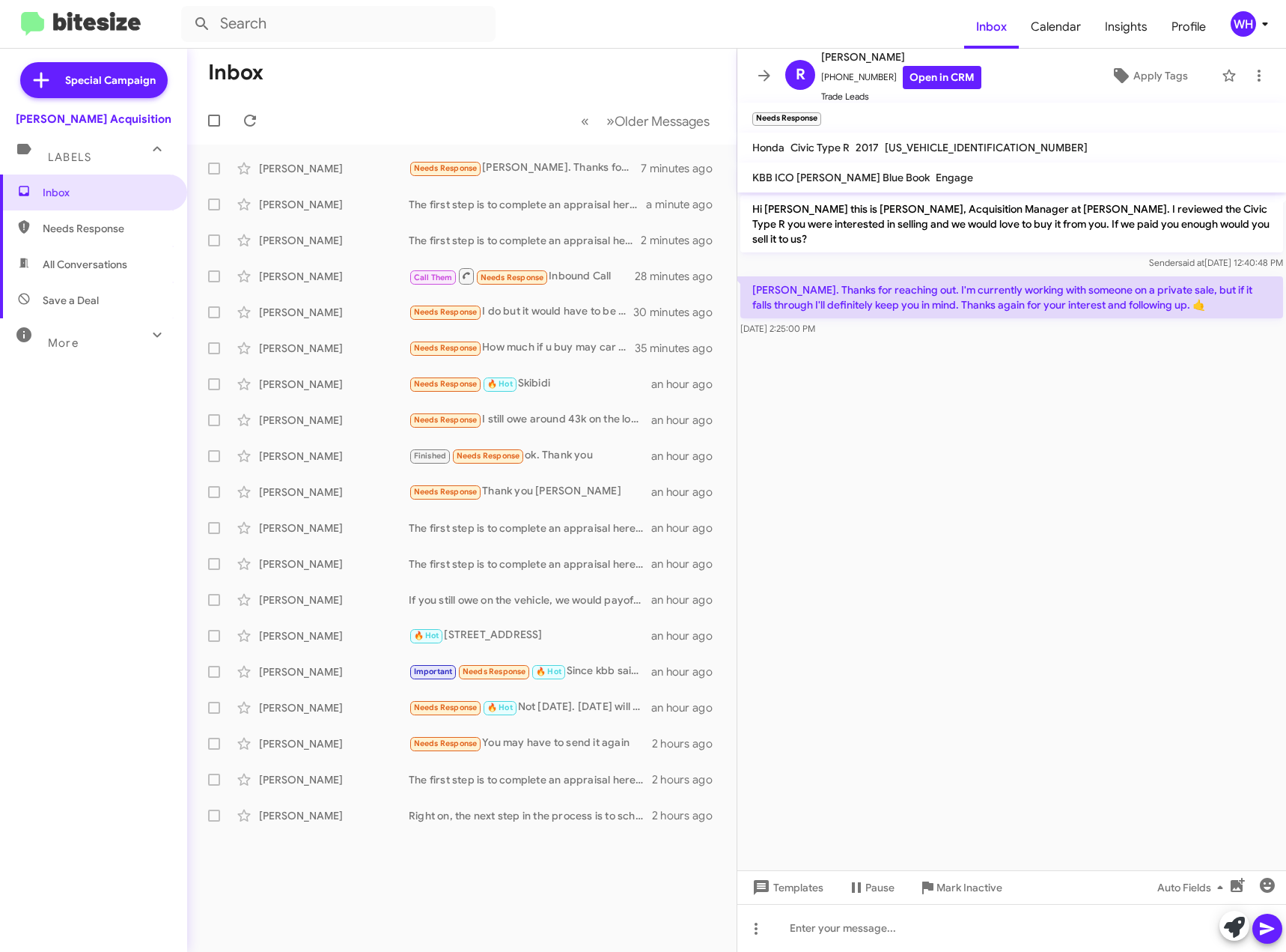
click at [1062, 450] on cdk-virtual-scroll-viewport "Hi [PERSON_NAME] this is [PERSON_NAME], Acquisition Manager at [PERSON_NAME]. I…" at bounding box center [1012, 531] width 548 height 678
drag, startPoint x: 333, startPoint y: 169, endPoint x: 342, endPoint y: 178, distance: 12.7
click at [333, 169] on div "[PERSON_NAME]" at bounding box center [334, 168] width 150 height 15
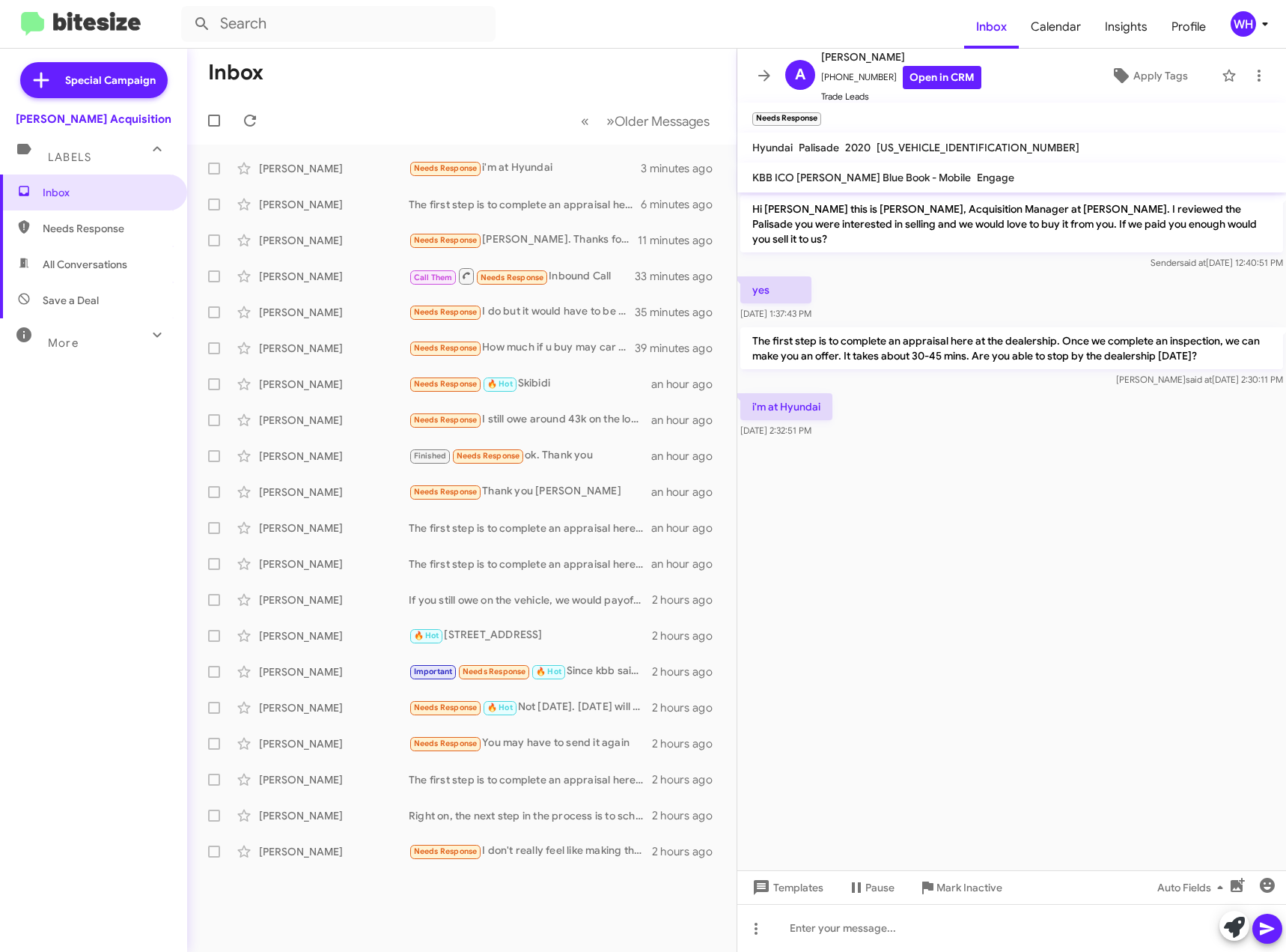
click at [913, 151] on span "[US_VEHICLE_IDENTIFICATION_NUMBER]" at bounding box center [978, 148] width 203 height 13
click at [913, 150] on span "[US_VEHICLE_IDENTIFICATION_NUMBER]" at bounding box center [978, 148] width 203 height 13
copy span "[US_VEHICLE_IDENTIFICATION_NUMBER]"
click at [855, 925] on div at bounding box center [1012, 927] width 548 height 48
drag, startPoint x: 937, startPoint y: 944, endPoint x: 980, endPoint y: 918, distance: 50.2
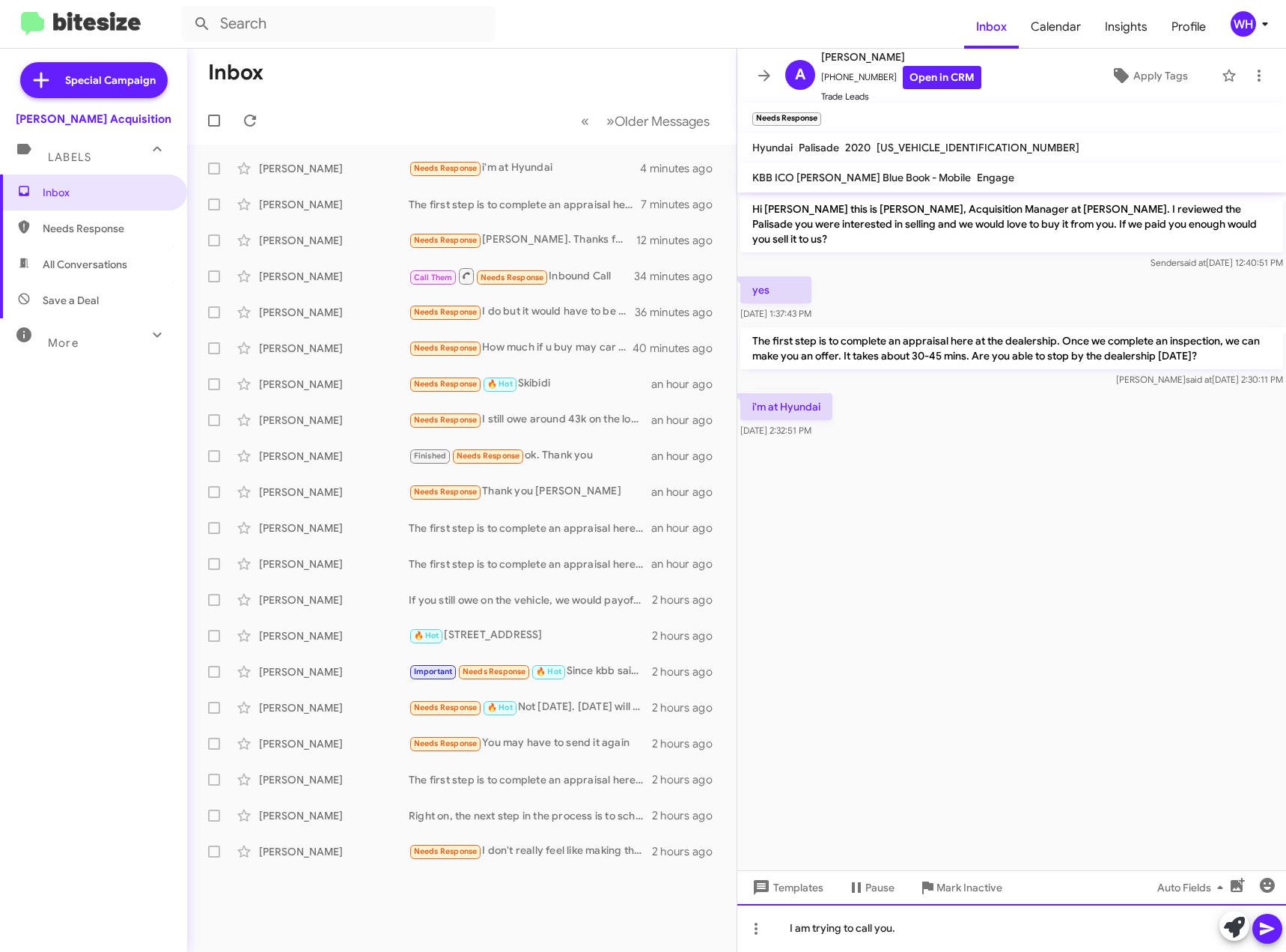
click at [938, 942] on div "I am trying to call you." at bounding box center [1012, 927] width 548 height 48
click at [1275, 922] on icon at bounding box center [1268, 929] width 18 height 18
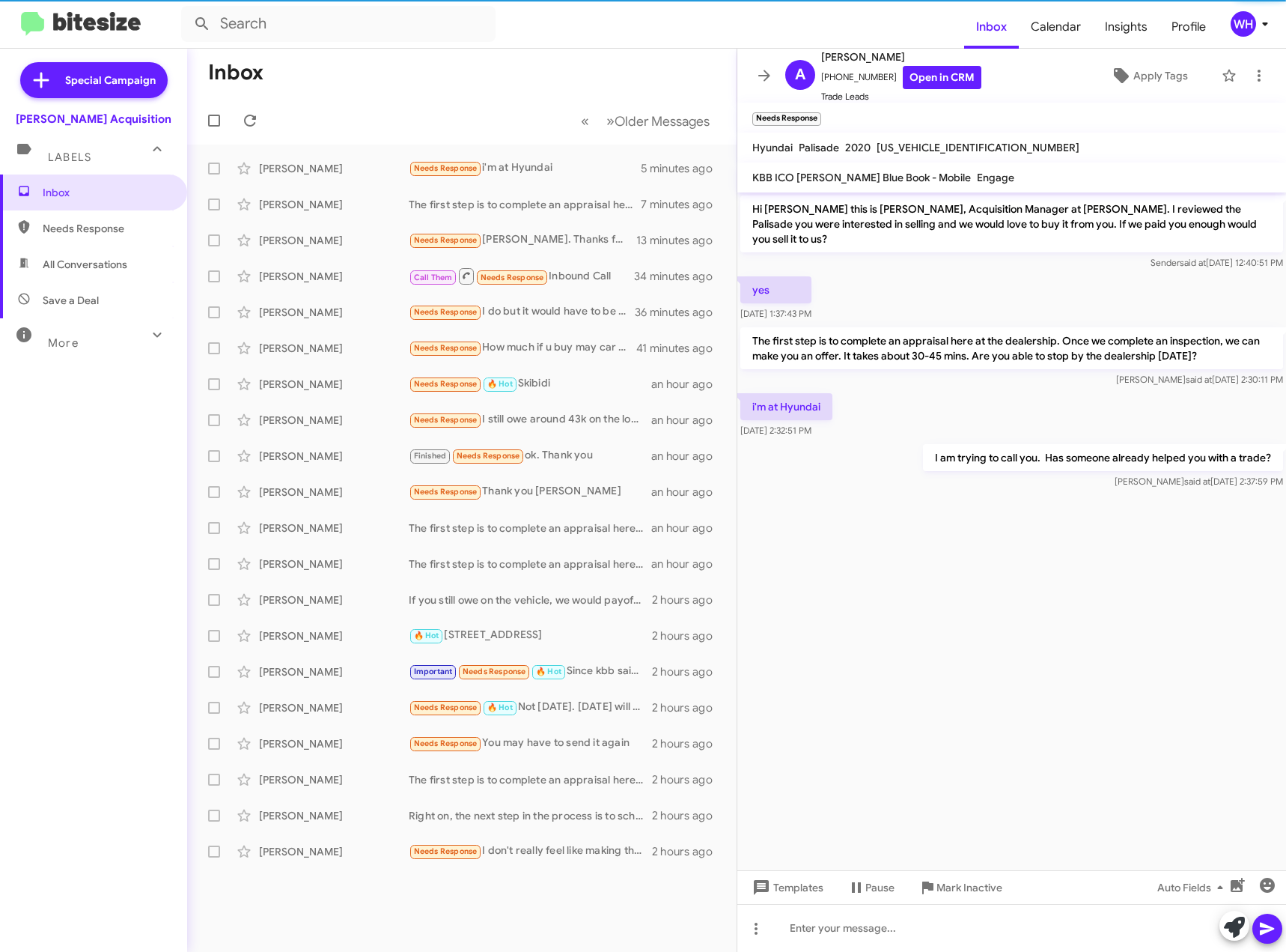
click at [1092, 602] on cdk-virtual-scroll-viewport "Hi [PERSON_NAME] this is [PERSON_NAME], Acquisition Manager at [PERSON_NAME]. I…" at bounding box center [1012, 531] width 548 height 678
click at [403, 95] on mat-toolbar-row "Inbox" at bounding box center [462, 72] width 549 height 48
click at [924, 148] on span "[US_VEHICLE_IDENTIFICATION_NUMBER]" at bounding box center [978, 148] width 203 height 13
click at [926, 144] on span "[US_VEHICLE_IDENTIFICATION_NUMBER]" at bounding box center [978, 148] width 203 height 13
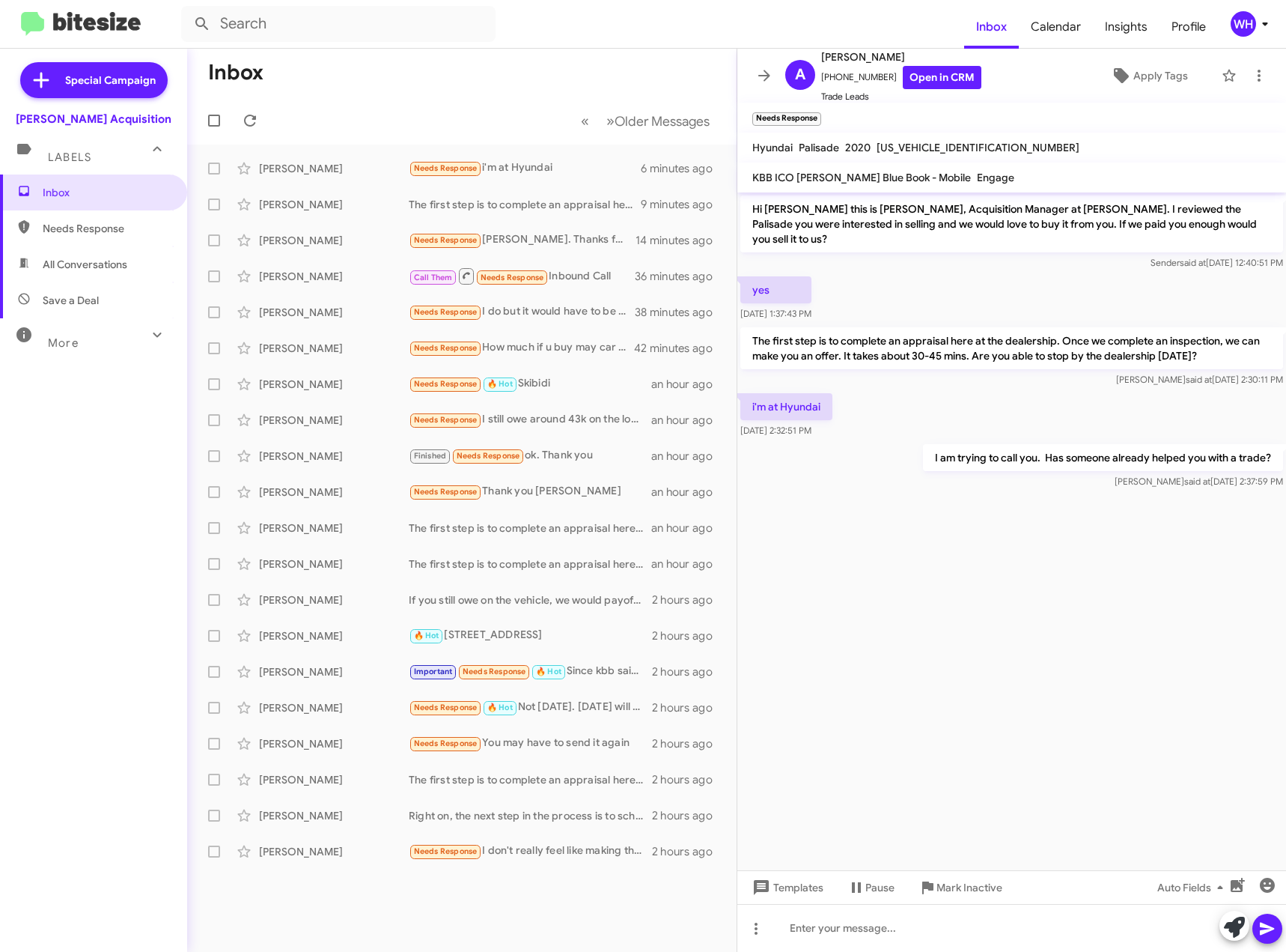
copy span "[US_VEHICLE_IDENTIFICATION_NUMBER]"
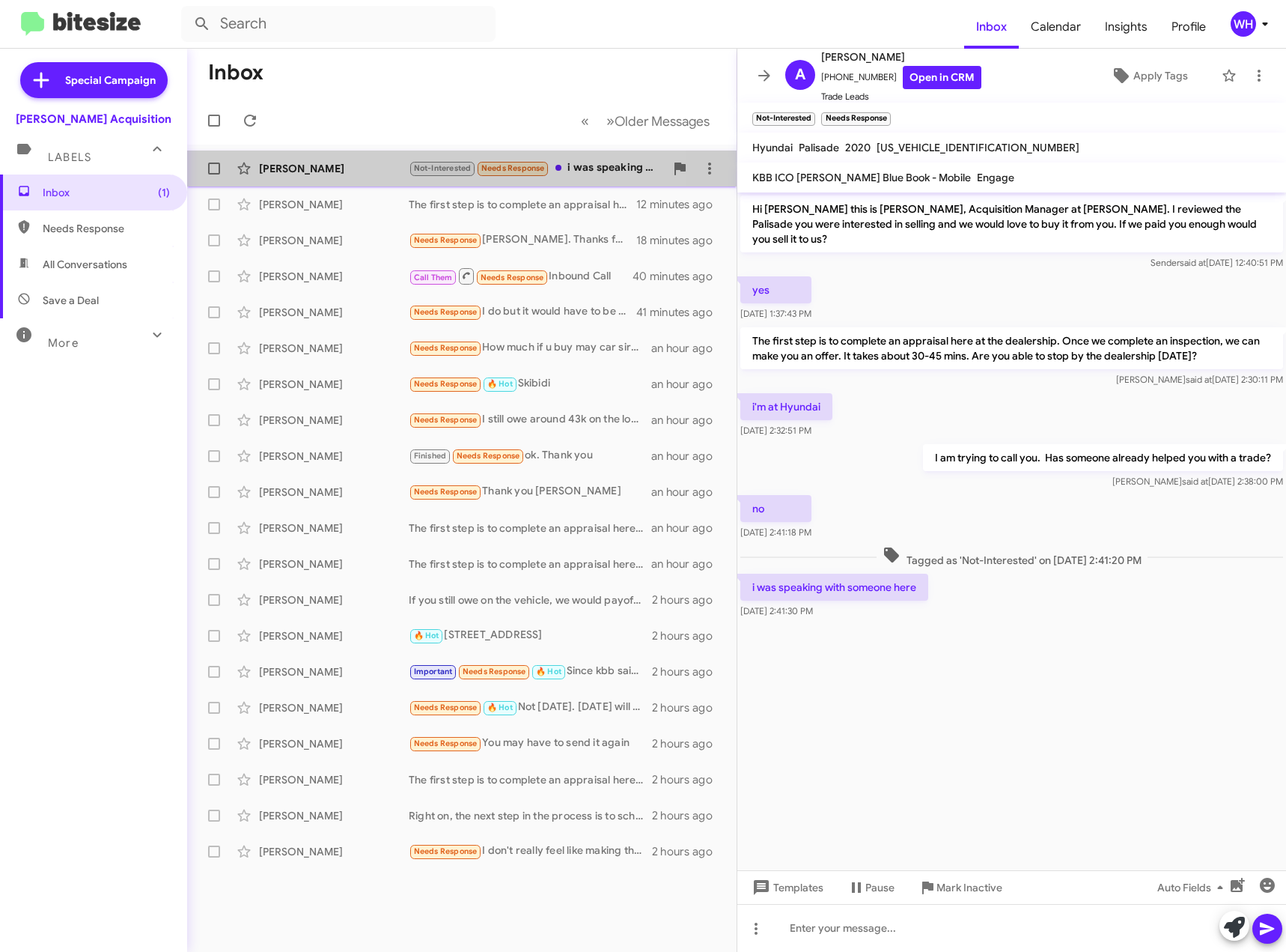
click at [331, 173] on div "[PERSON_NAME]" at bounding box center [334, 168] width 150 height 15
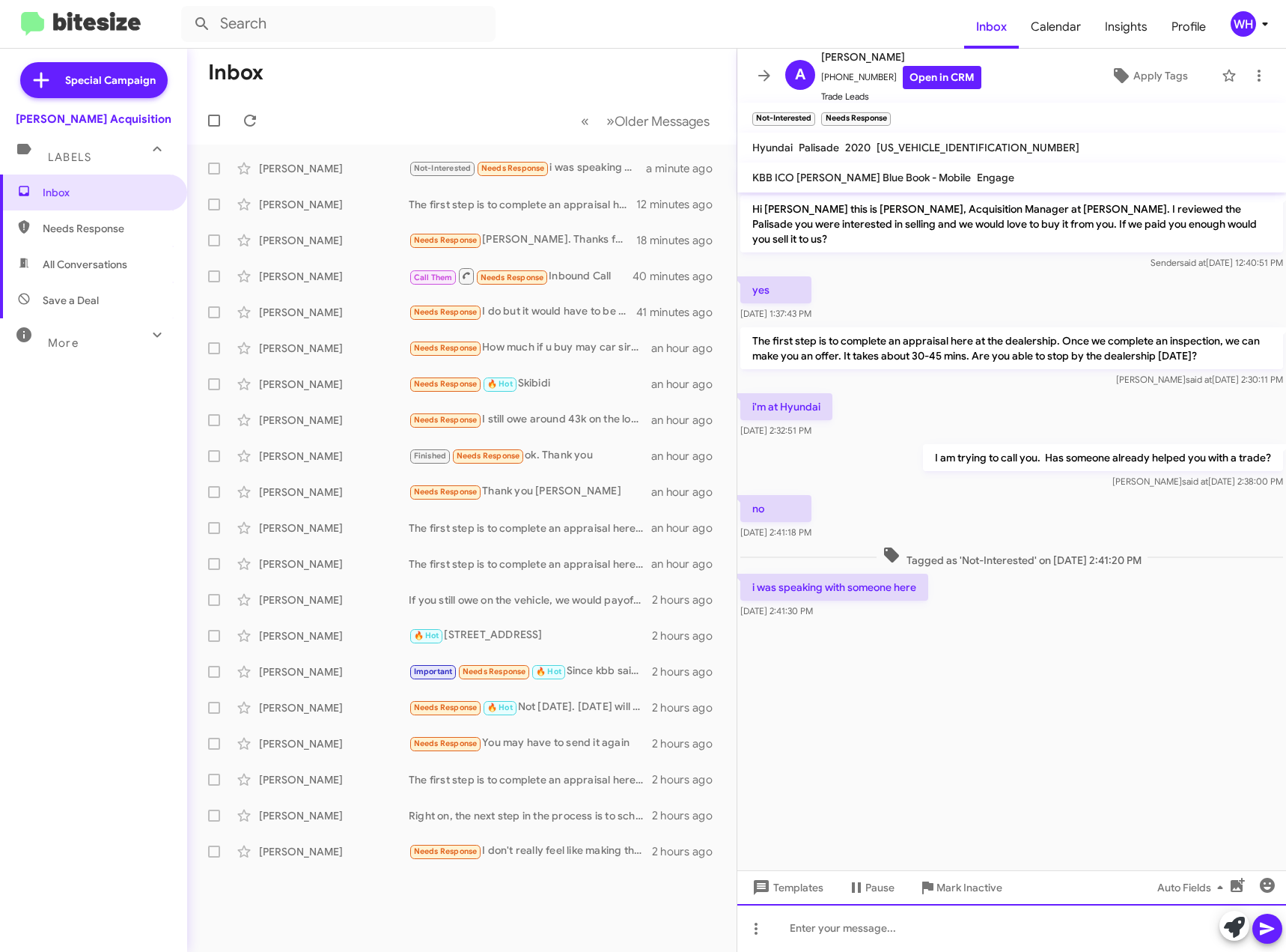
click at [976, 939] on div at bounding box center [1012, 927] width 548 height 48
click at [1271, 937] on span at bounding box center [1268, 929] width 18 height 30
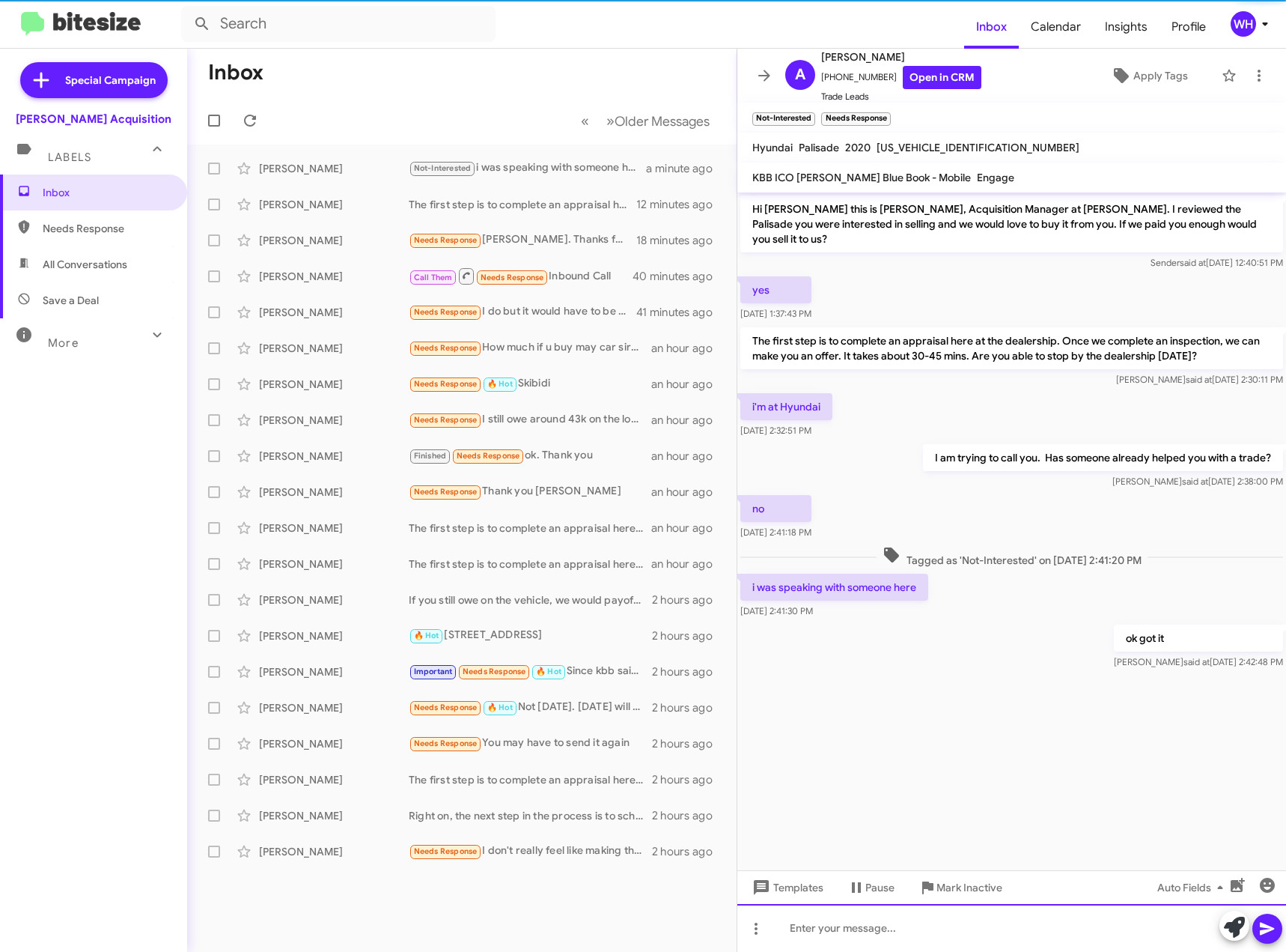
click at [906, 924] on div at bounding box center [1012, 927] width 548 height 48
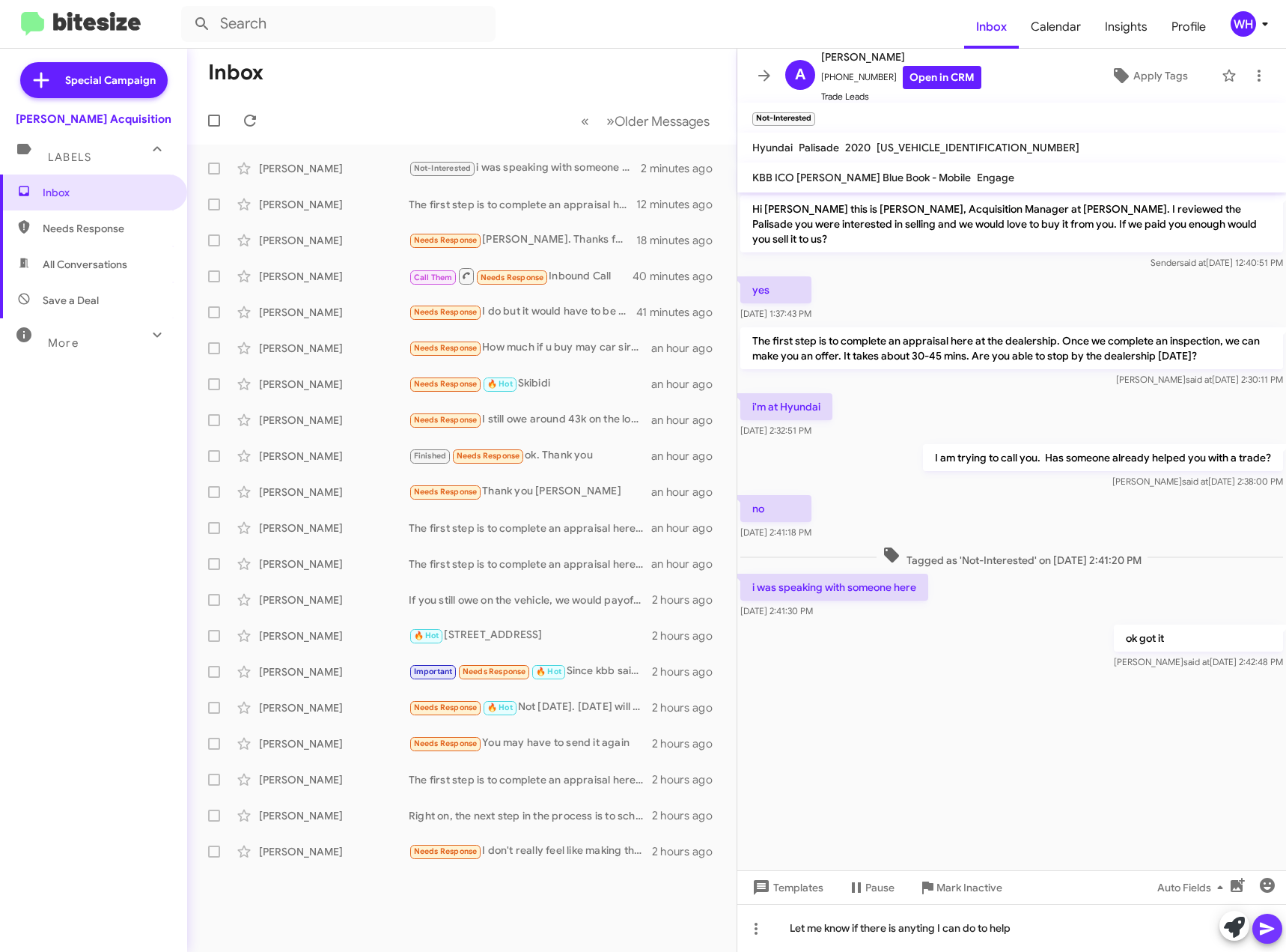
click at [1272, 927] on icon at bounding box center [1267, 929] width 14 height 13
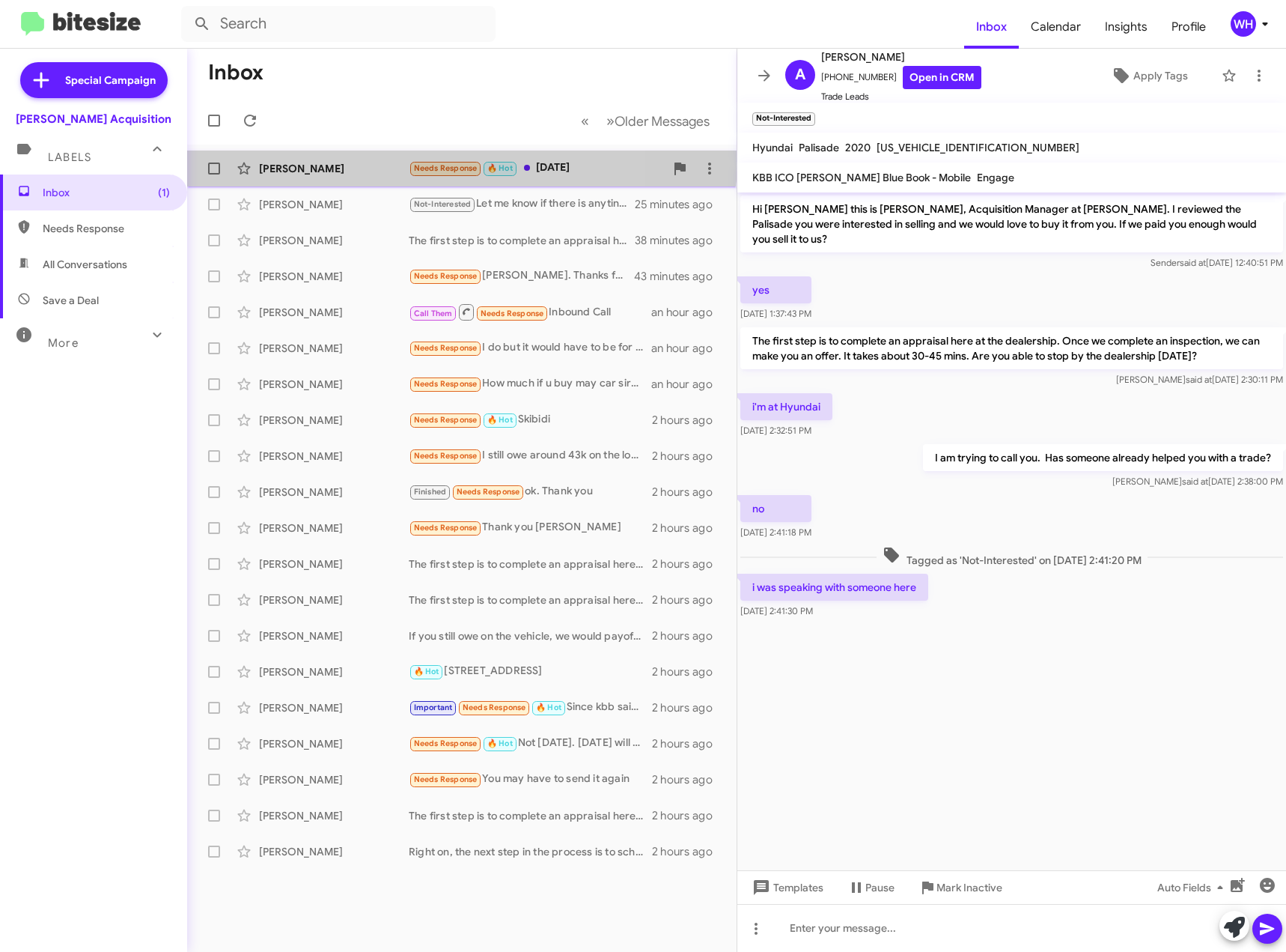
click at [311, 156] on div "[PERSON_NAME] Needs Response 🔥 Hot [DATE] a minute ago" at bounding box center [462, 168] width 526 height 30
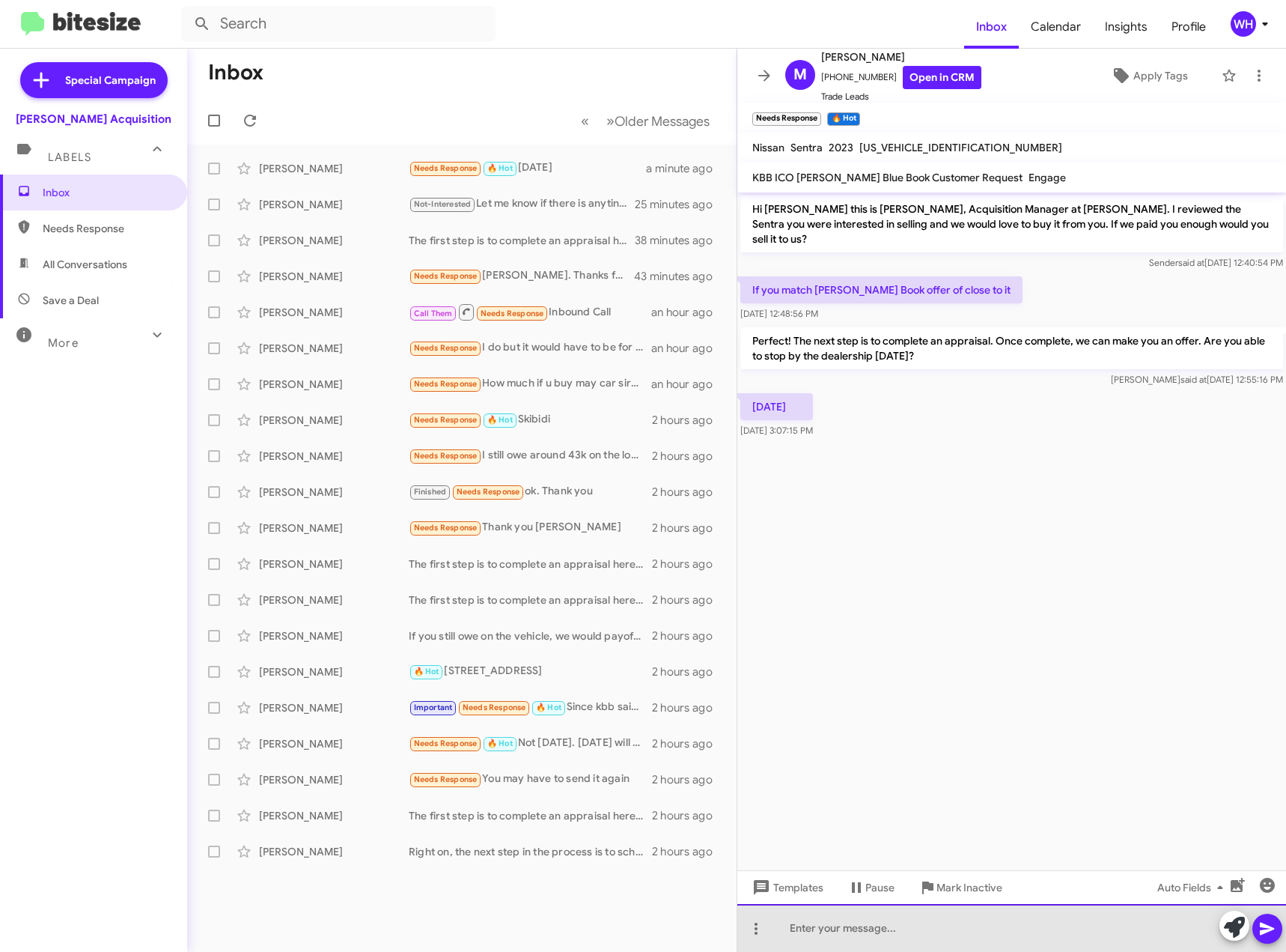
drag, startPoint x: 849, startPoint y: 929, endPoint x: 882, endPoint y: 930, distance: 33.0
click at [850, 929] on div at bounding box center [1012, 927] width 548 height 48
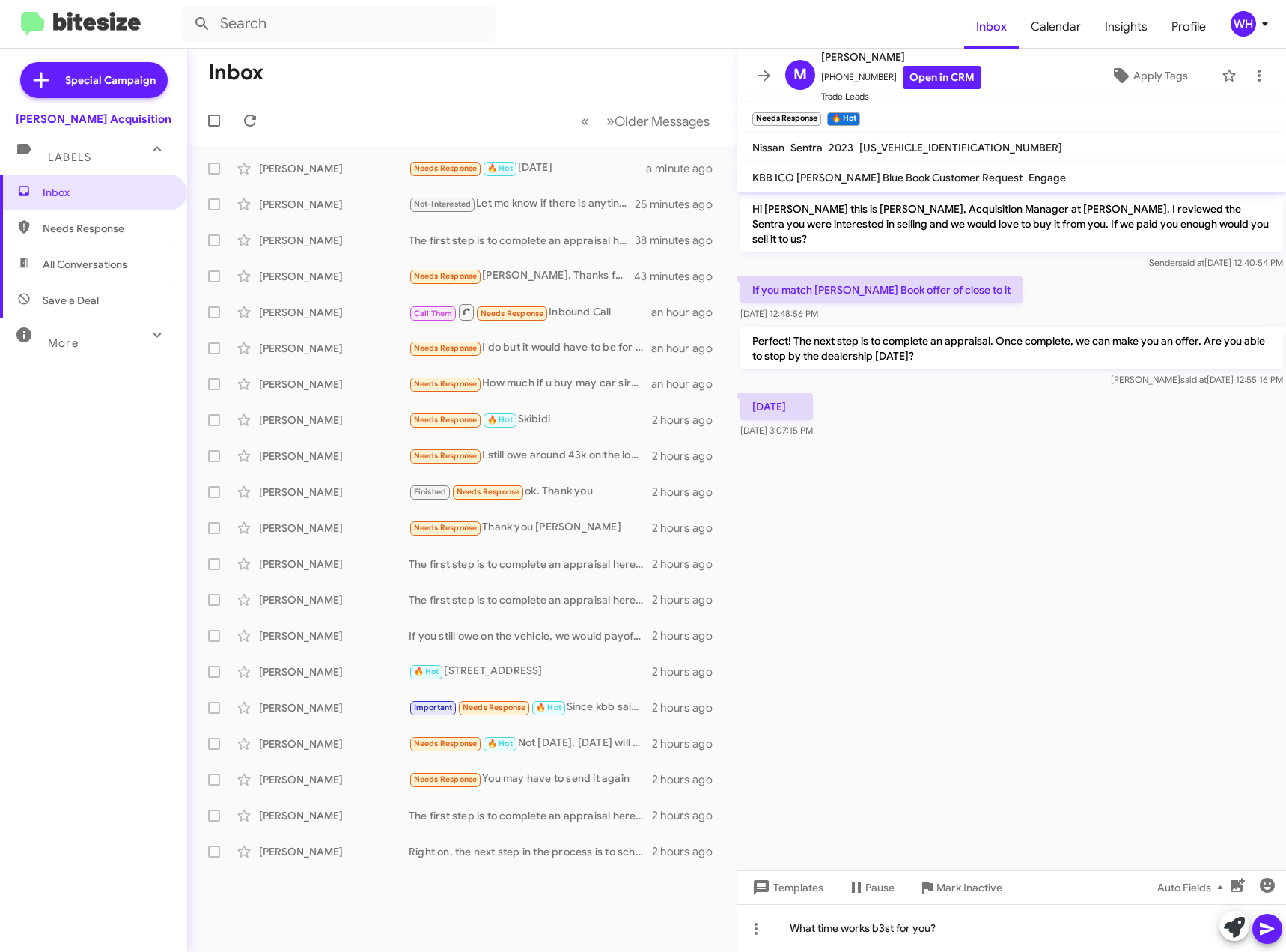
click at [1273, 940] on span at bounding box center [1268, 929] width 18 height 30
drag, startPoint x: 825, startPoint y: 605, endPoint x: 868, endPoint y: 202, distance: 405.3
click at [826, 603] on cdk-virtual-scroll-viewport "Hi Matthew this is Walt Ho, Acquisition Manager at Tony Honda. I reviewed the S…" at bounding box center [1012, 531] width 548 height 678
